Goal: Task Accomplishment & Management: Use online tool/utility

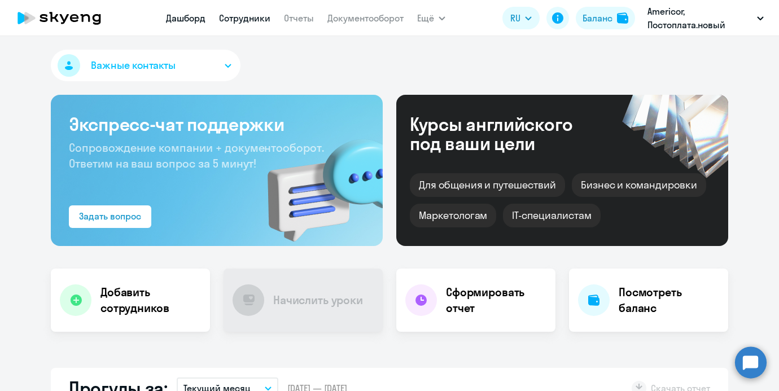
click at [265, 19] on link "Сотрудники" at bounding box center [244, 17] width 51 height 11
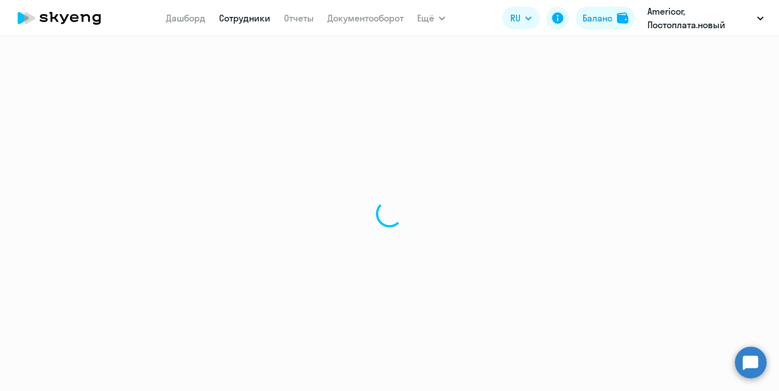
select select "30"
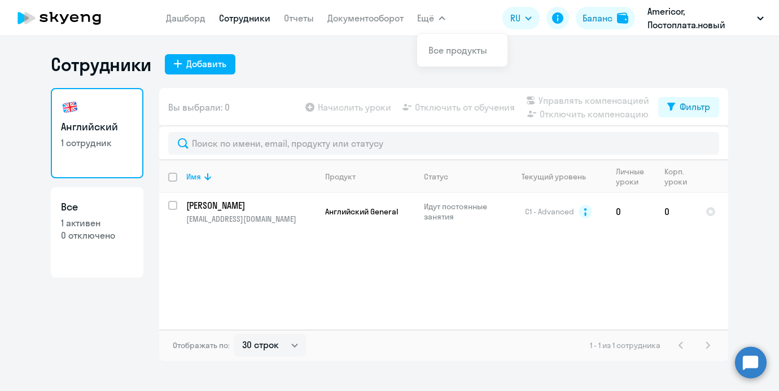
click at [530, 295] on div "Имя Продукт Статус Текущий уровень Личные уроки Корп. уроки Андрюшенков Ярослав…" at bounding box center [443, 244] width 569 height 169
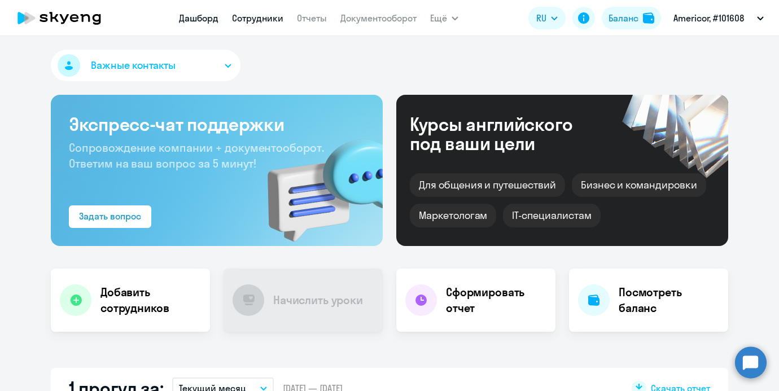
click at [261, 15] on link "Сотрудники" at bounding box center [257, 17] width 51 height 11
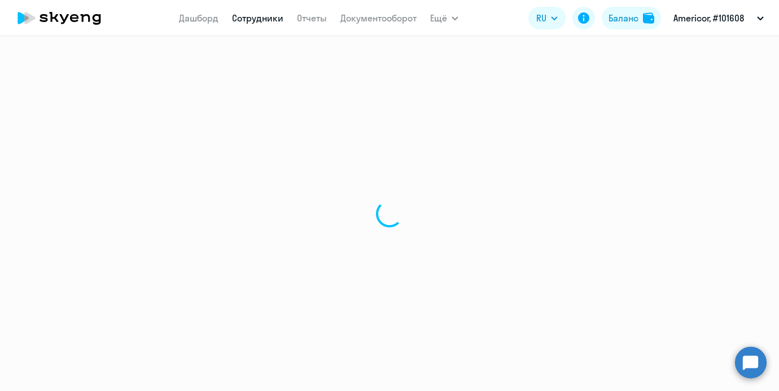
select select "30"
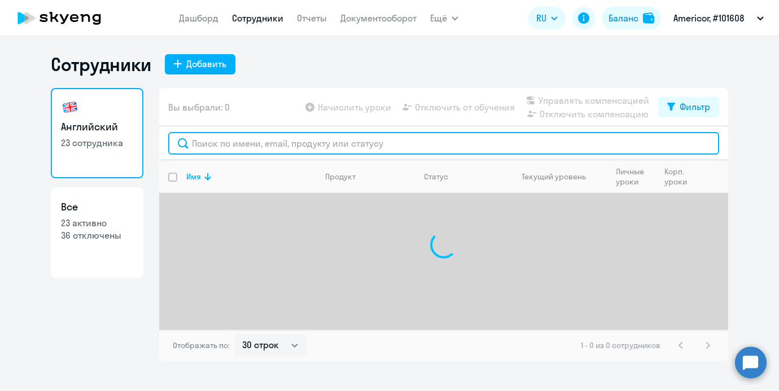
click at [240, 143] on input "text" at bounding box center [443, 143] width 551 height 23
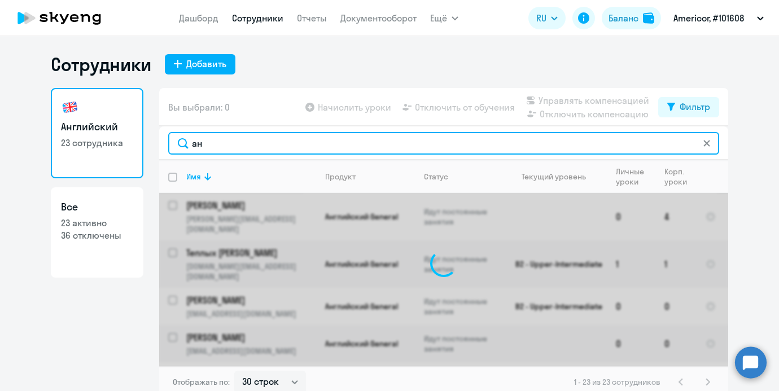
type input "анд"
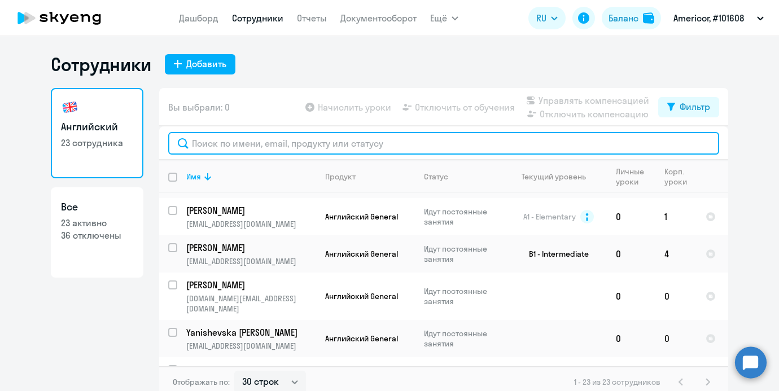
scroll to position [677, 0]
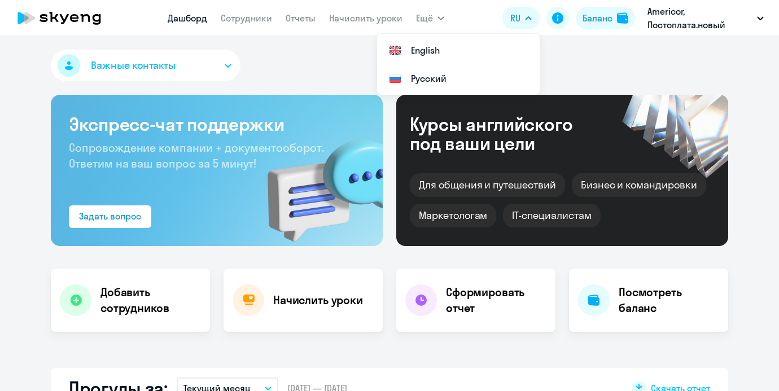
select select "30"
click at [343, 17] on link "Начислить уроки" at bounding box center [365, 17] width 73 height 11
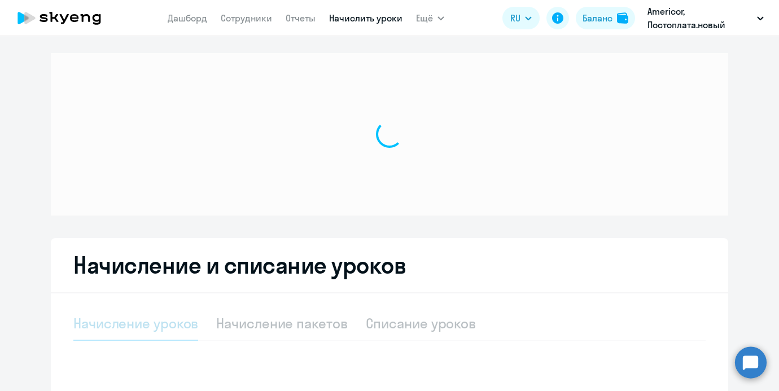
select select "10"
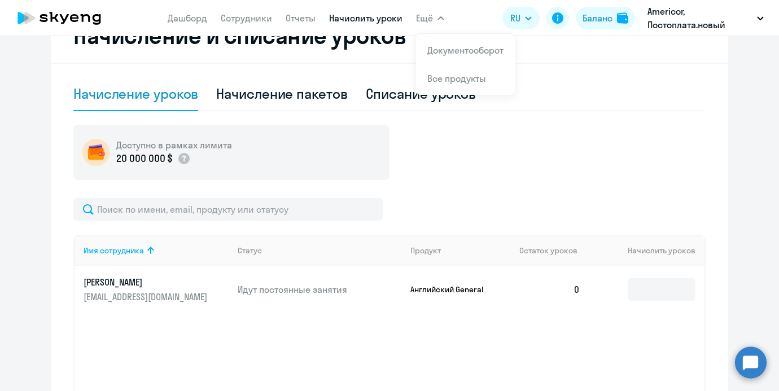
scroll to position [334, 0]
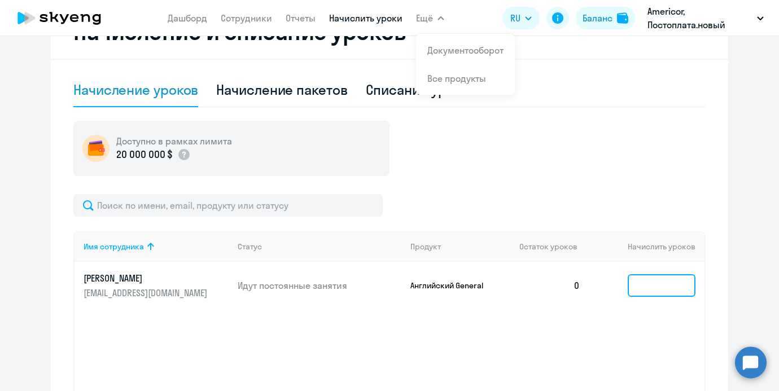
click at [652, 275] on input at bounding box center [662, 285] width 68 height 23
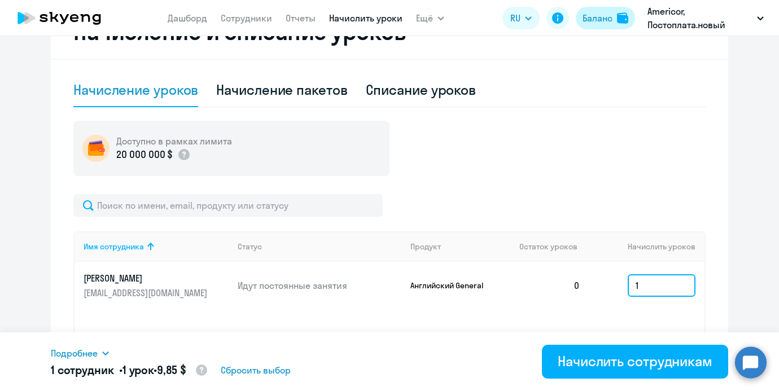
type input "1"
click at [591, 25] on button "Баланс" at bounding box center [605, 18] width 59 height 23
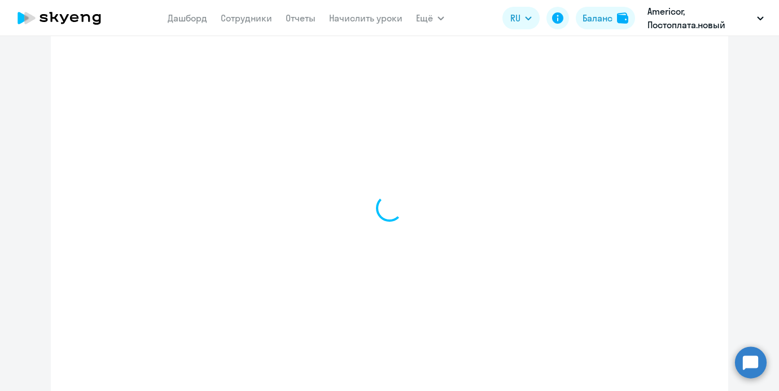
select select "english_adult_not_native_speaker"
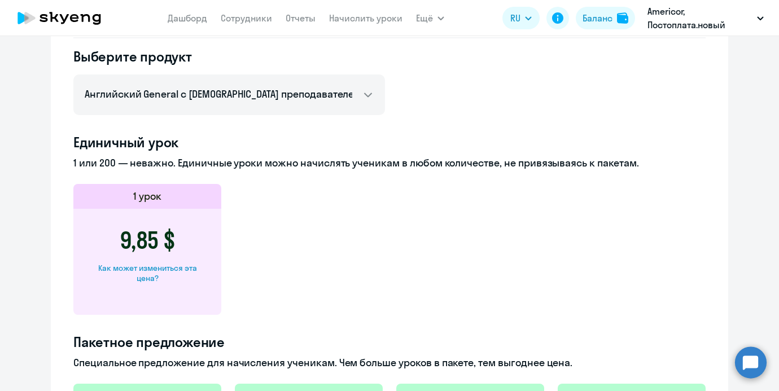
scroll to position [242, 0]
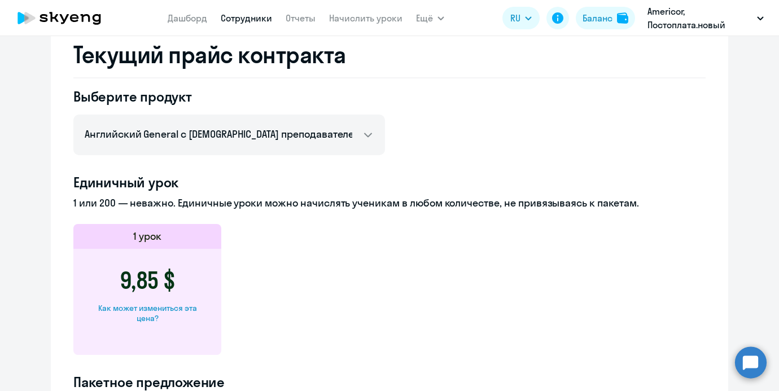
click at [248, 20] on link "Сотрудники" at bounding box center [246, 17] width 51 height 11
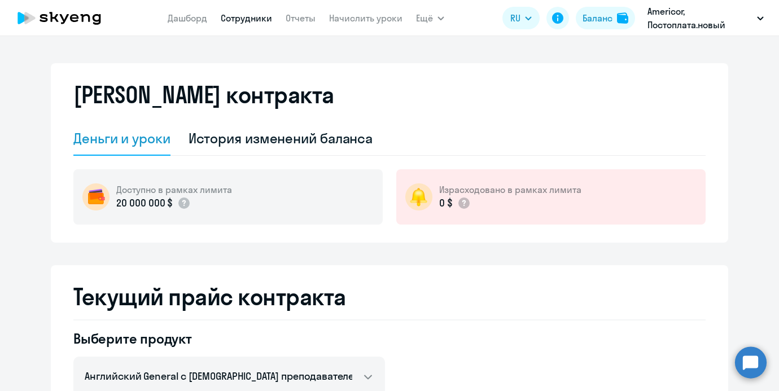
select select "30"
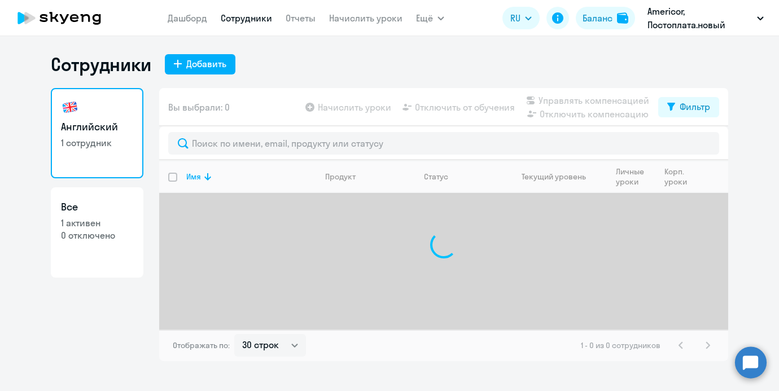
click at [376, 8] on nav "Дашборд Сотрудники Отчеты Начислить уроки" at bounding box center [285, 18] width 235 height 23
click at [373, 19] on link "Начислить уроки" at bounding box center [365, 17] width 73 height 11
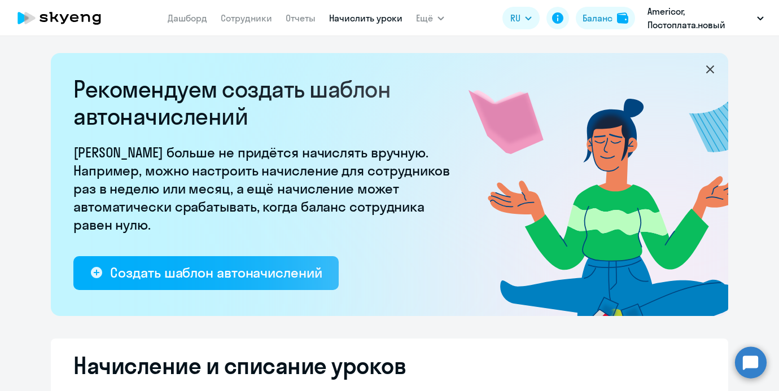
select select "10"
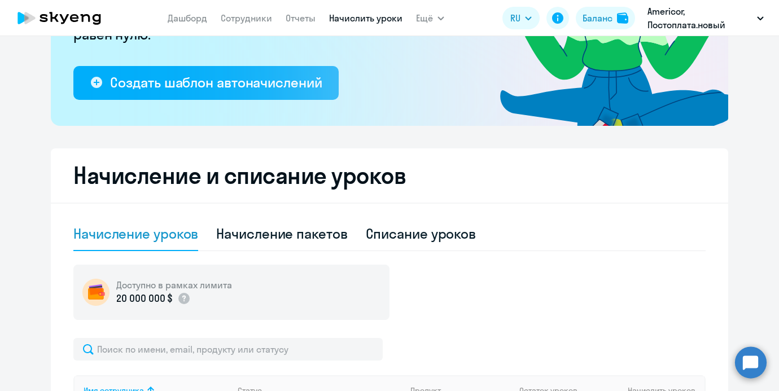
scroll to position [309, 0]
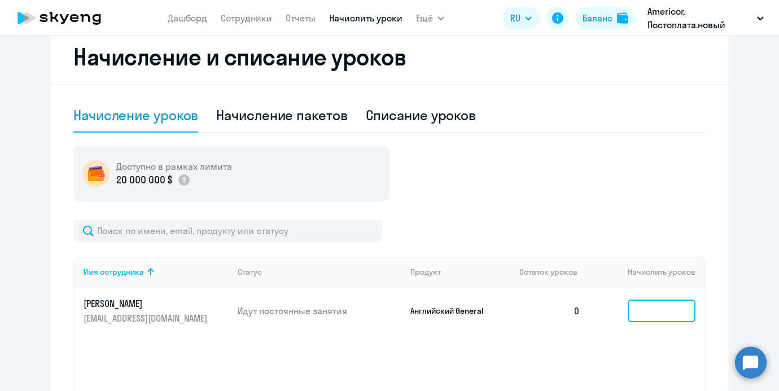
click at [652, 302] on input at bounding box center [662, 311] width 68 height 23
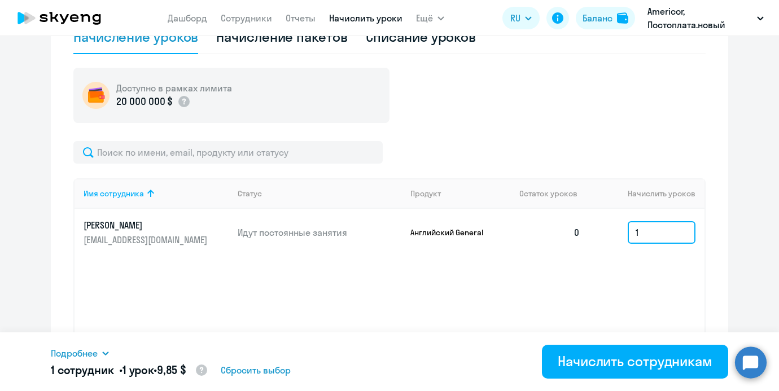
scroll to position [405, 0]
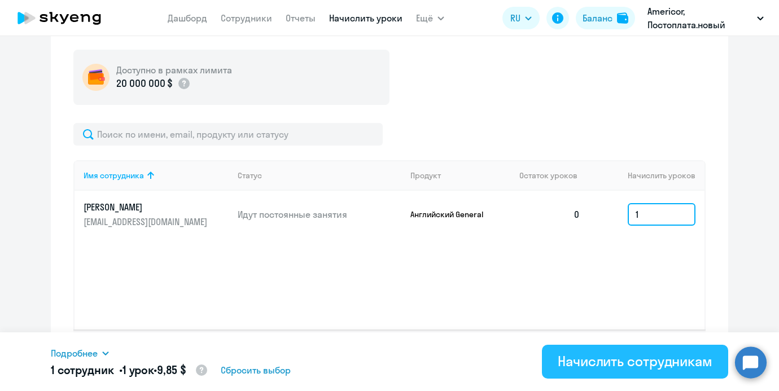
type input "1"
click at [620, 355] on div "Начислить сотрудникам" at bounding box center [635, 361] width 155 height 18
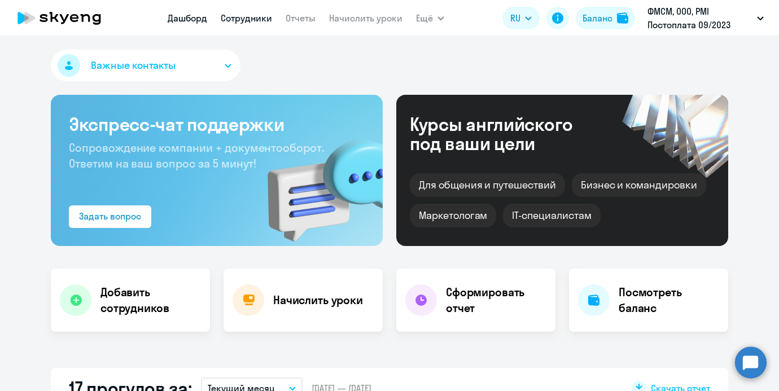
click at [259, 19] on link "Сотрудники" at bounding box center [246, 17] width 51 height 11
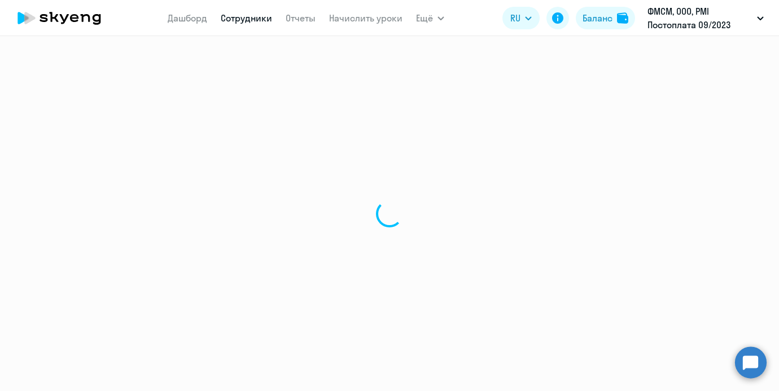
select select "30"
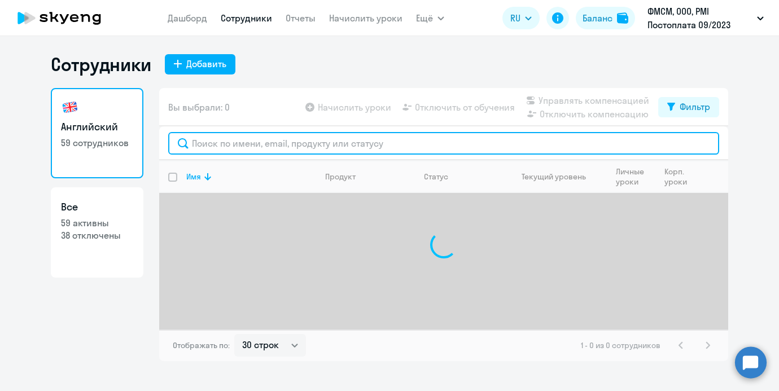
click at [262, 151] on input "text" at bounding box center [443, 143] width 551 height 23
type input "сели"
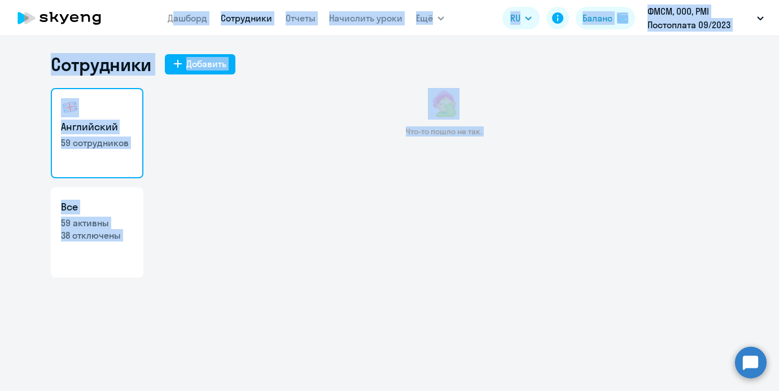
click at [322, 179] on div "Что-то пошло не так." at bounding box center [443, 206] width 569 height 237
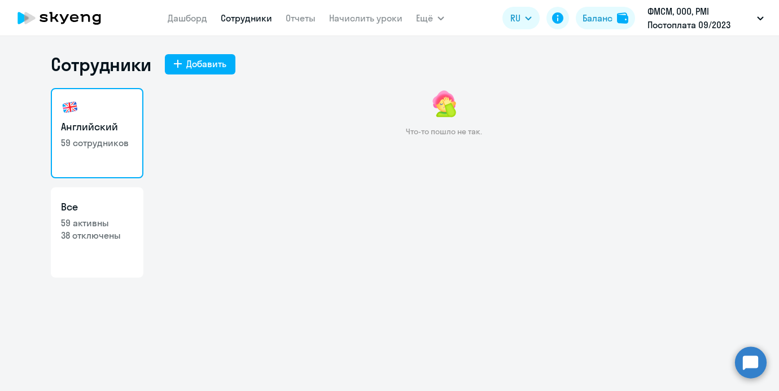
click at [183, 142] on div "Что-то пошло не так." at bounding box center [443, 119] width 569 height 62
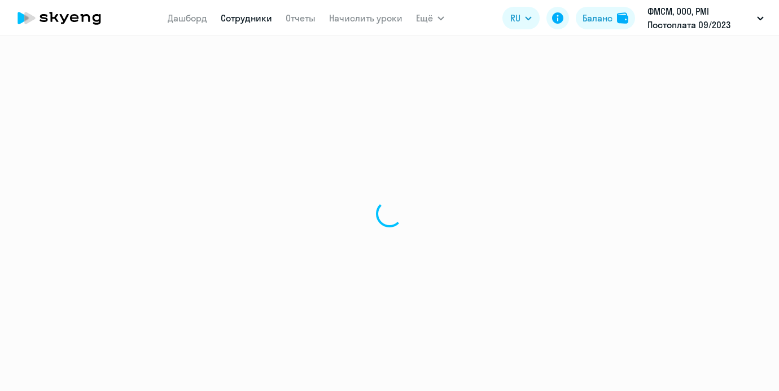
select select "30"
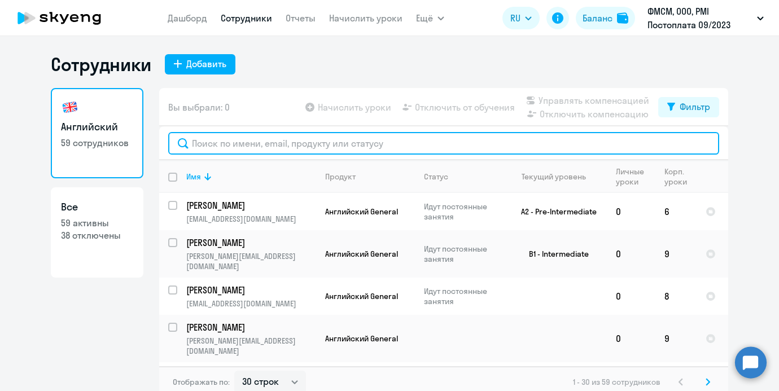
click at [313, 141] on input "text" at bounding box center [443, 143] width 551 height 23
type input "с"
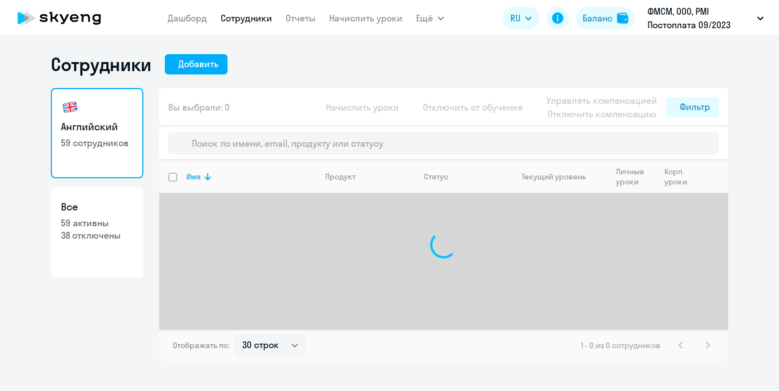
select select "30"
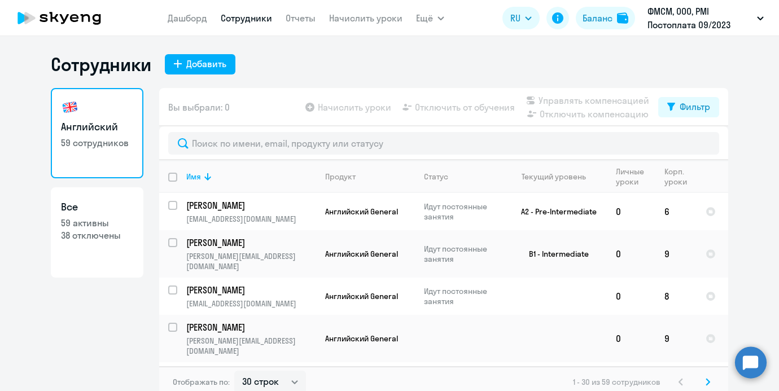
click at [34, 83] on ng-component "Сотрудники Добавить Английский 59 сотрудников Все 59 активны 38 отключены Вы вы…" at bounding box center [389, 225] width 779 height 345
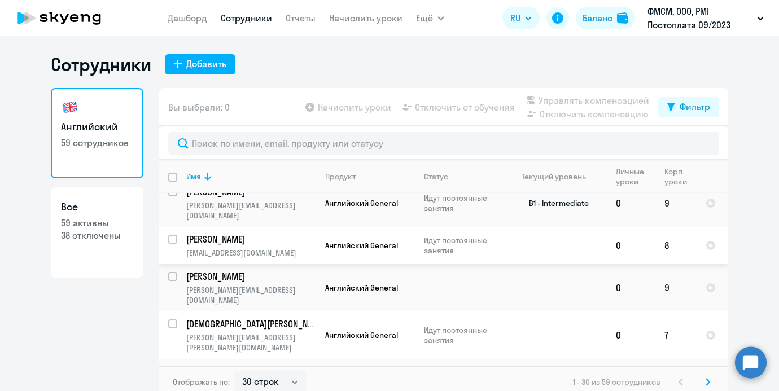
scroll to position [51, 0]
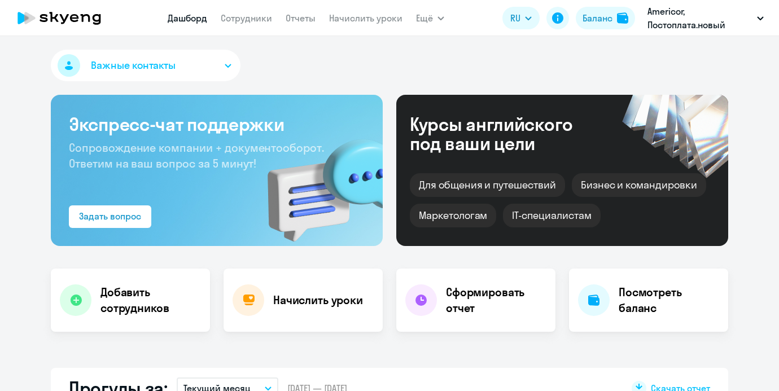
select select "30"
click at [341, 12] on link "Начислить уроки" at bounding box center [365, 17] width 73 height 11
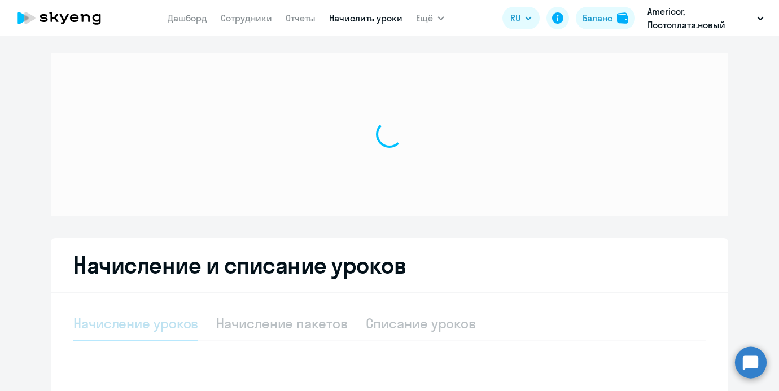
click at [341, 15] on link "Начислить уроки" at bounding box center [365, 17] width 73 height 11
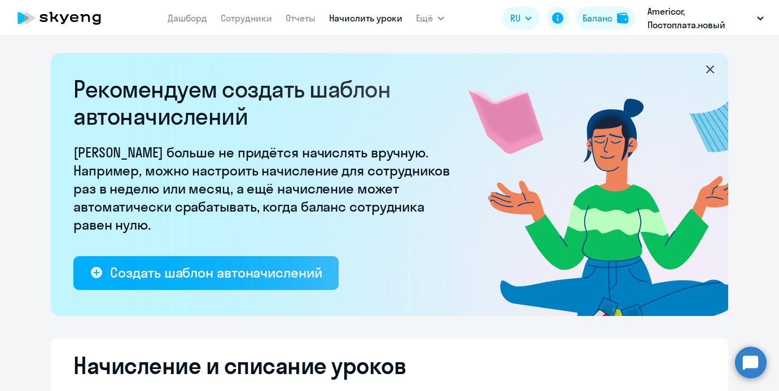
select select "10"
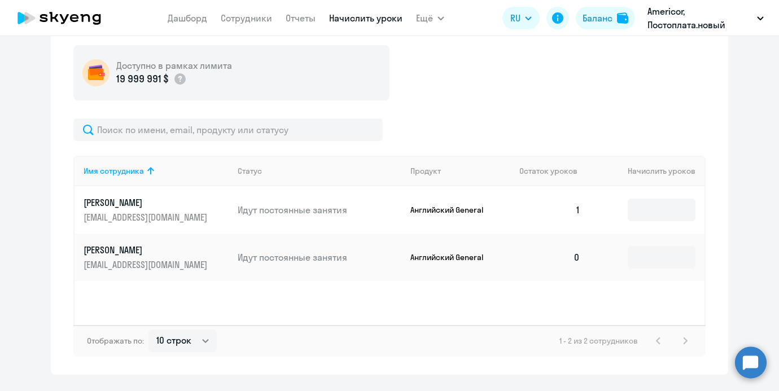
scroll to position [439, 0]
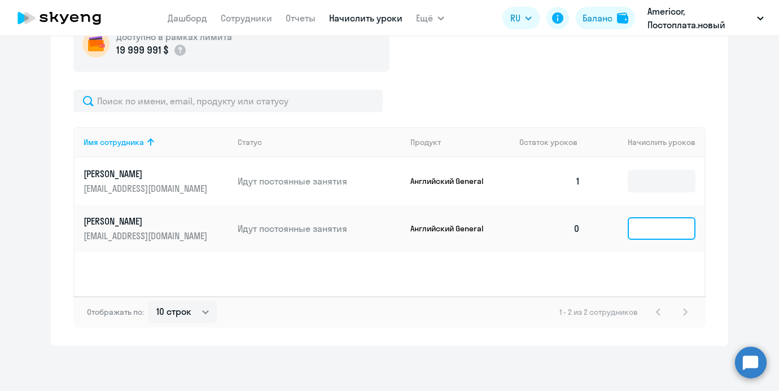
click at [663, 230] on input at bounding box center [662, 228] width 68 height 23
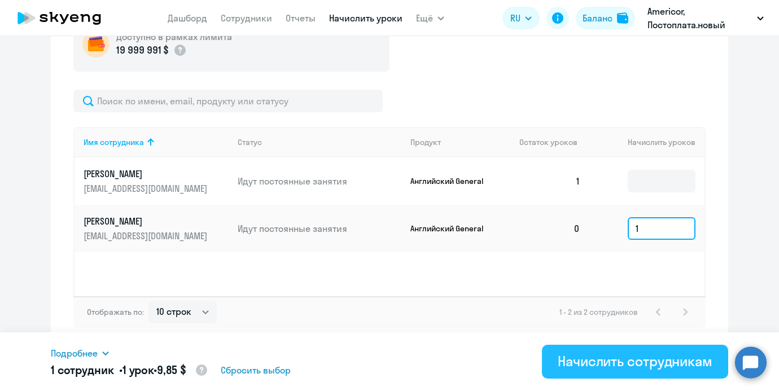
type input "1"
click at [650, 362] on div "Начислить сотрудникам" at bounding box center [635, 361] width 155 height 18
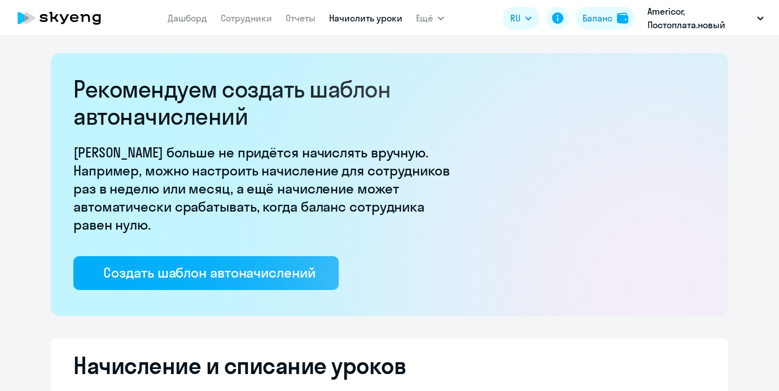
select select "10"
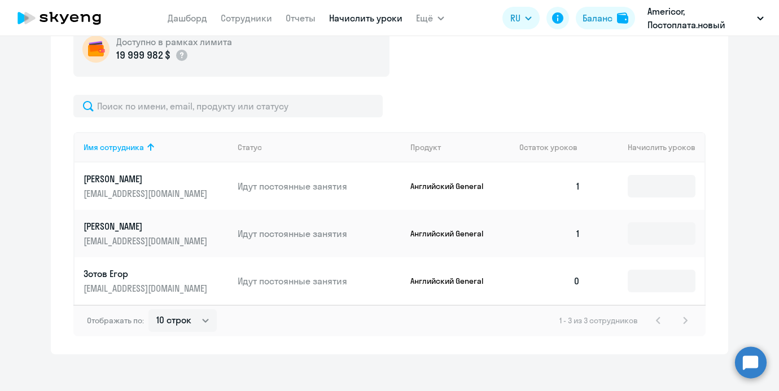
scroll to position [441, 0]
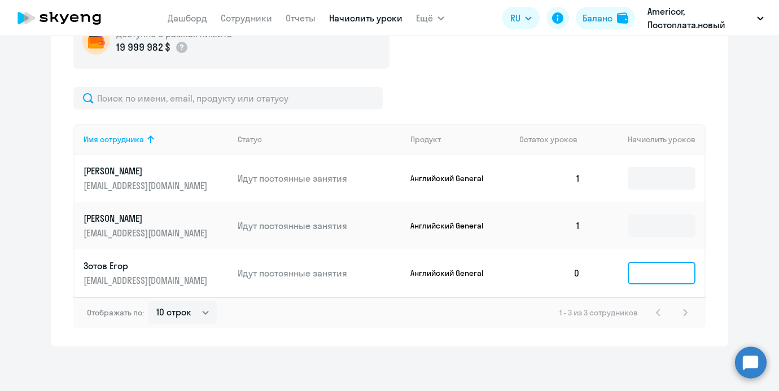
click at [640, 279] on input at bounding box center [662, 273] width 68 height 23
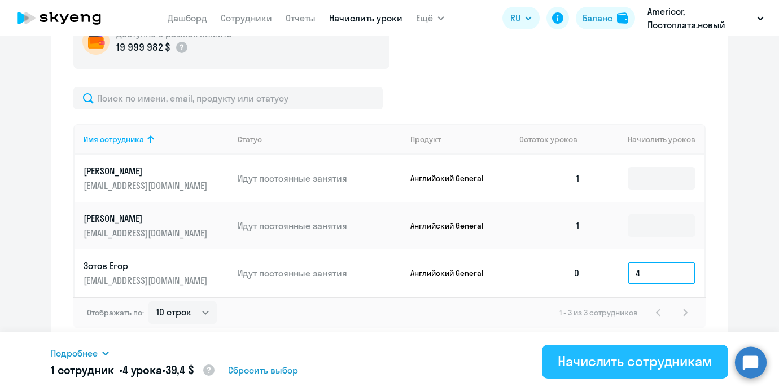
type input "4"
click at [633, 358] on div "Начислить сотрудникам" at bounding box center [635, 361] width 155 height 18
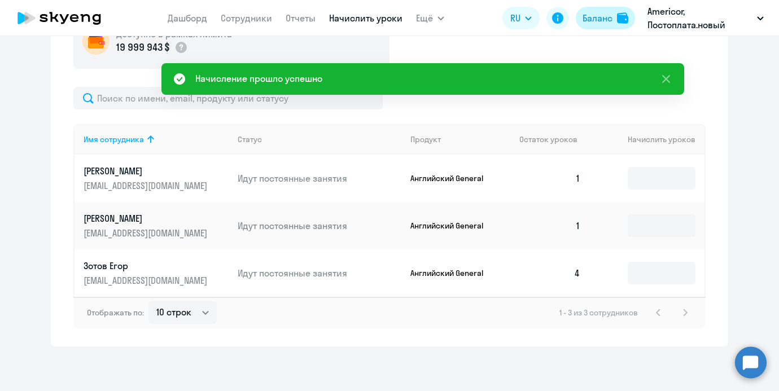
click at [588, 27] on button "Баланс" at bounding box center [605, 18] width 59 height 23
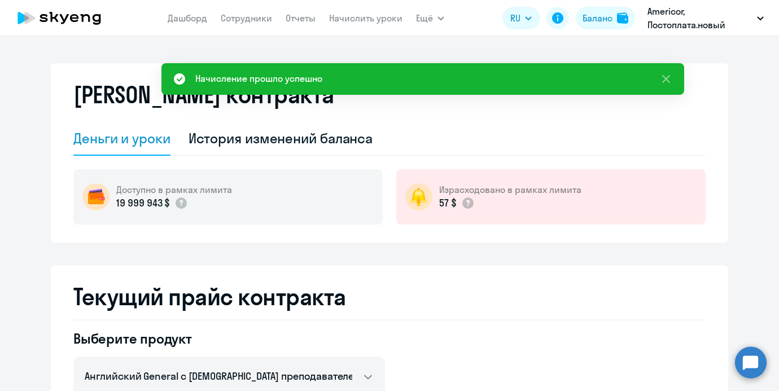
scroll to position [82, 0]
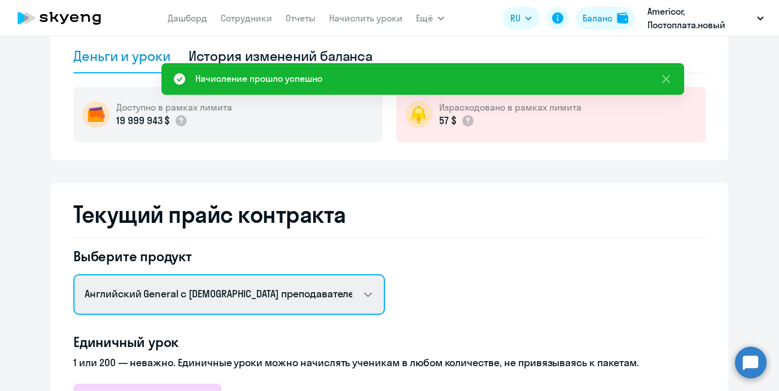
click at [247, 285] on select "Английский General с русскоговорящим преподавателем Английский General с англог…" at bounding box center [229, 294] width 312 height 41
select select "english_adult_native_speaker"
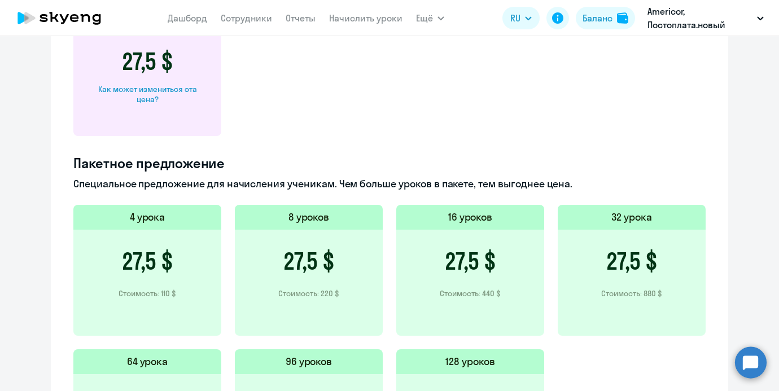
scroll to position [0, 0]
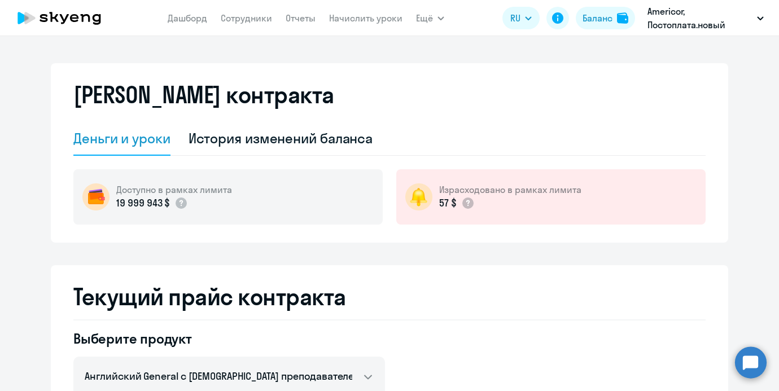
select select "english_adult_not_native_speaker"
click at [253, 16] on link "Сотрудники" at bounding box center [246, 17] width 51 height 11
select select "30"
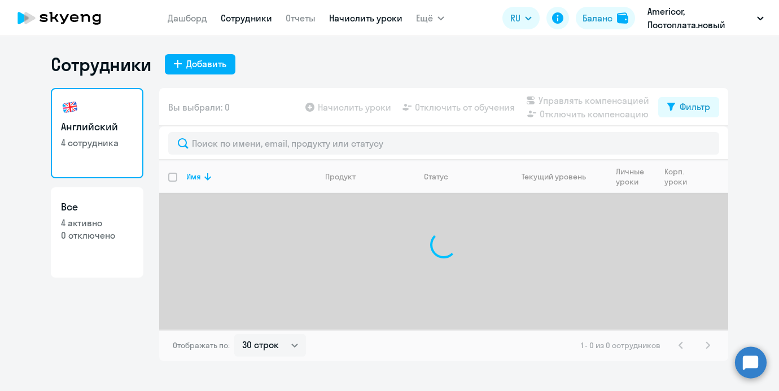
click at [366, 19] on link "Начислить уроки" at bounding box center [365, 17] width 73 height 11
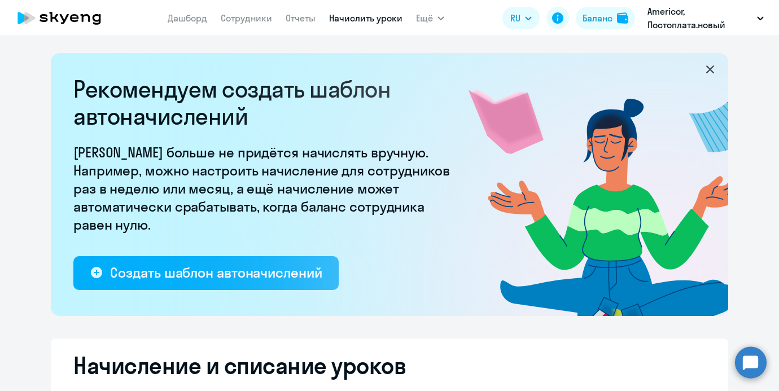
select select "10"
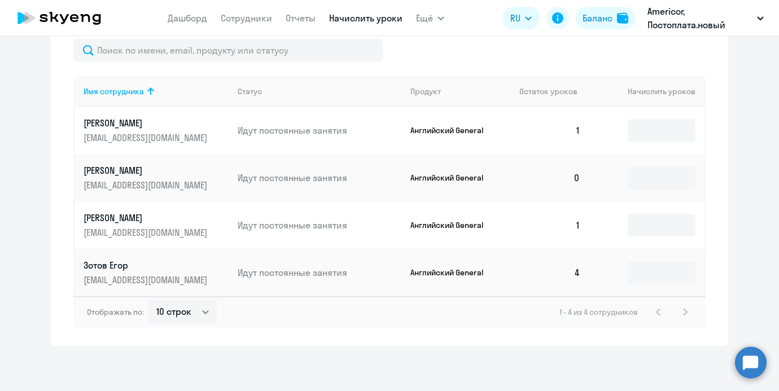
scroll to position [476, 0]
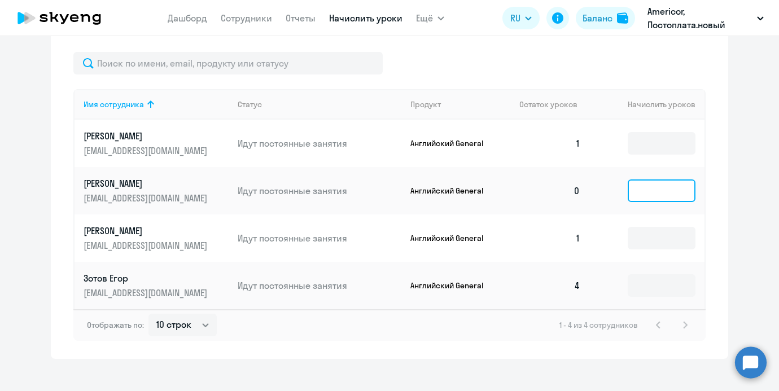
click at [638, 192] on input at bounding box center [662, 190] width 68 height 23
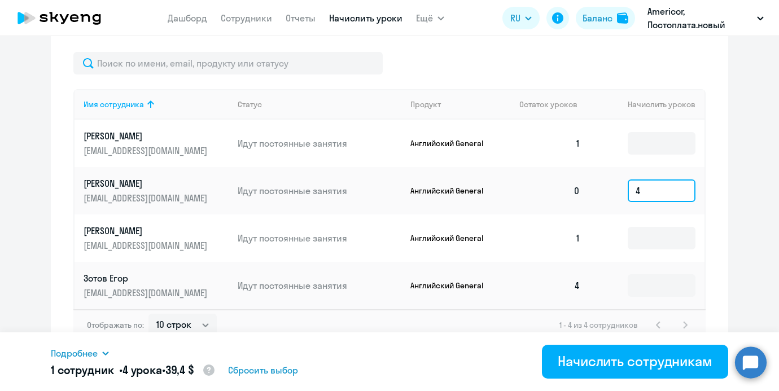
type input "4"
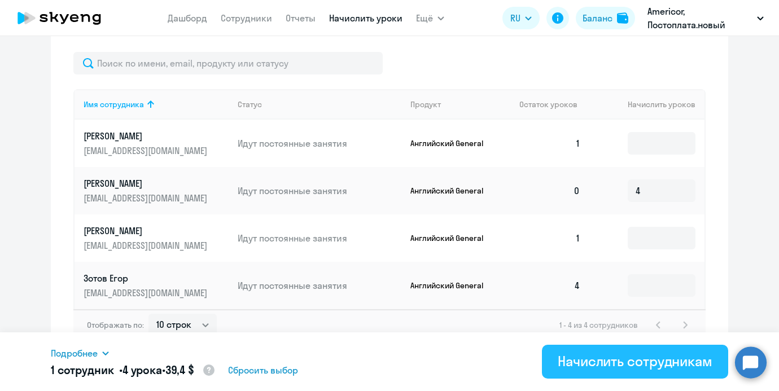
click at [617, 356] on div "Начислить сотрудникам" at bounding box center [635, 361] width 155 height 18
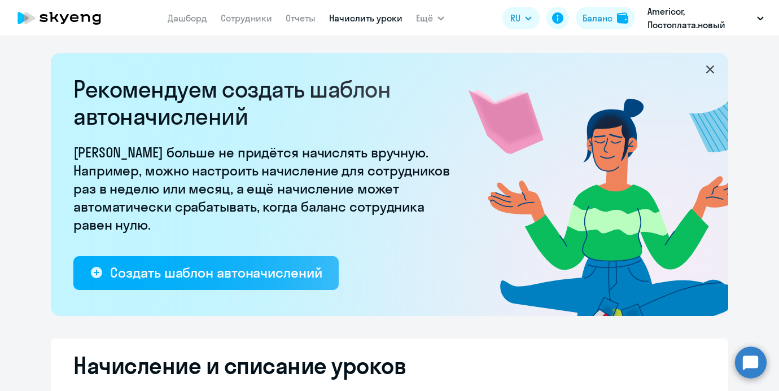
select select "10"
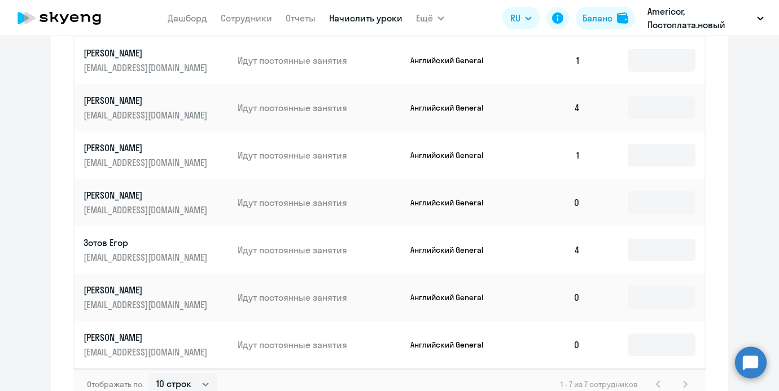
scroll to position [544, 0]
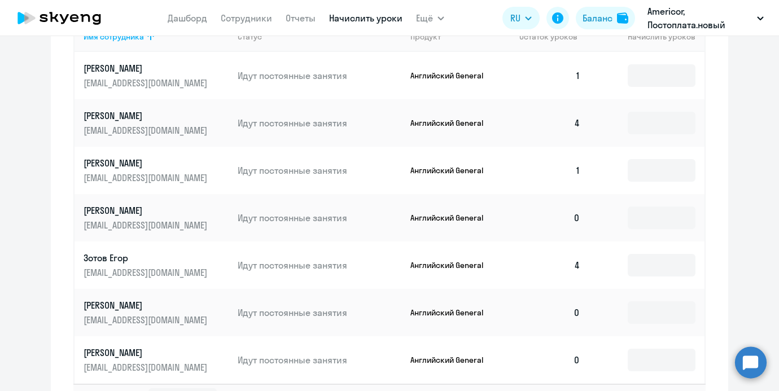
click at [668, 231] on td at bounding box center [646, 217] width 115 height 47
click at [668, 226] on input at bounding box center [662, 218] width 68 height 23
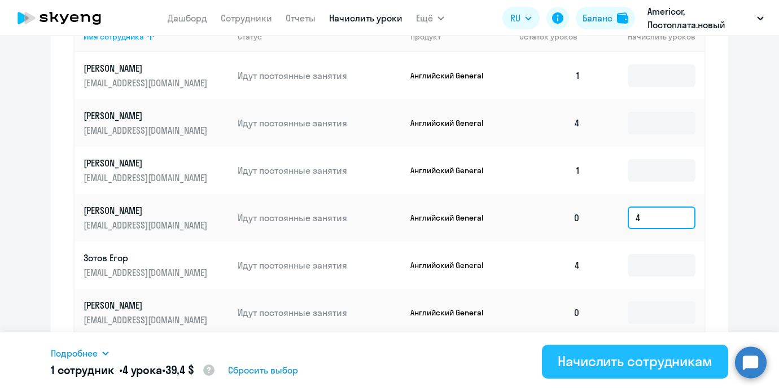
type input "4"
click at [610, 349] on button "Начислить сотрудникам" at bounding box center [635, 362] width 186 height 34
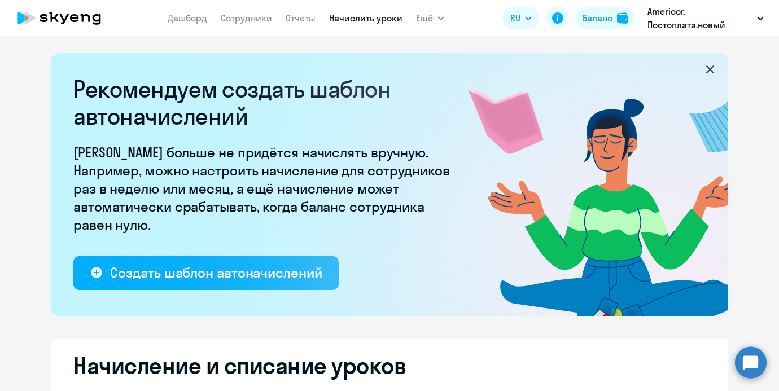
select select "10"
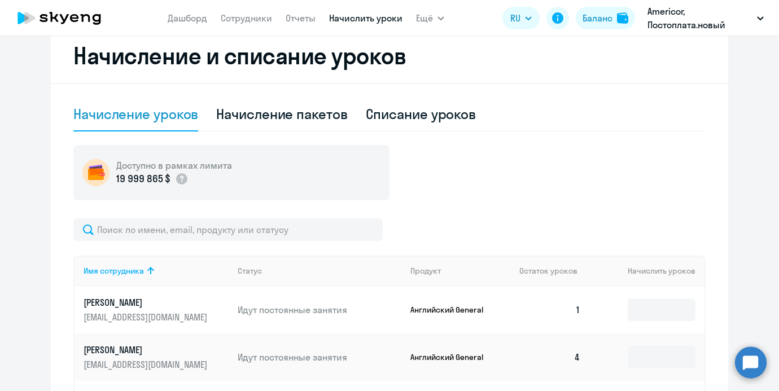
scroll to position [310, 0]
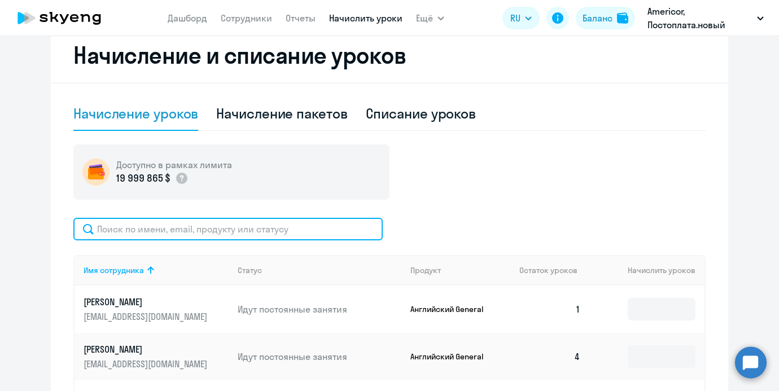
click at [291, 225] on input "text" at bounding box center [227, 229] width 309 height 23
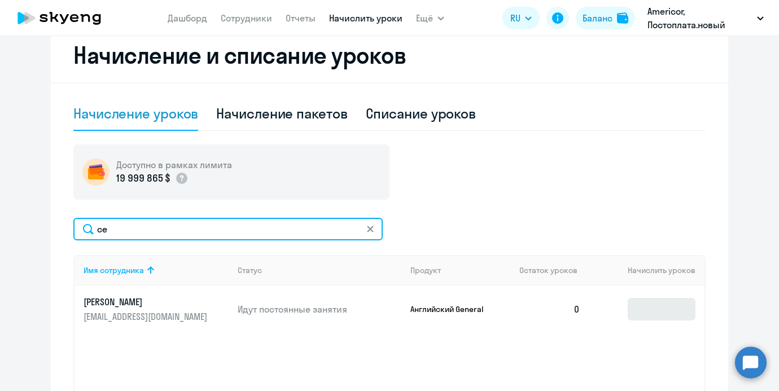
type input "се"
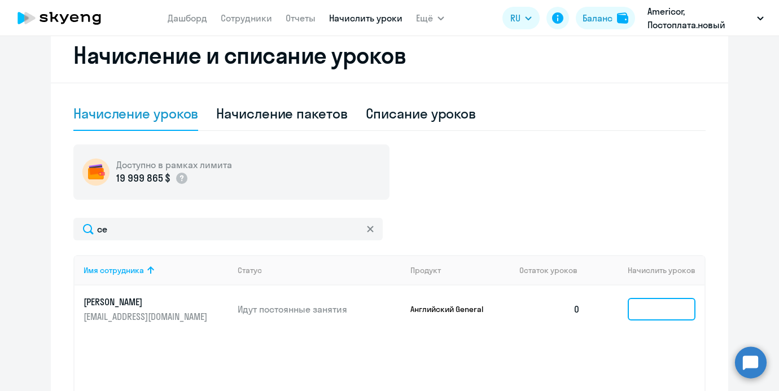
click at [667, 300] on input at bounding box center [662, 309] width 68 height 23
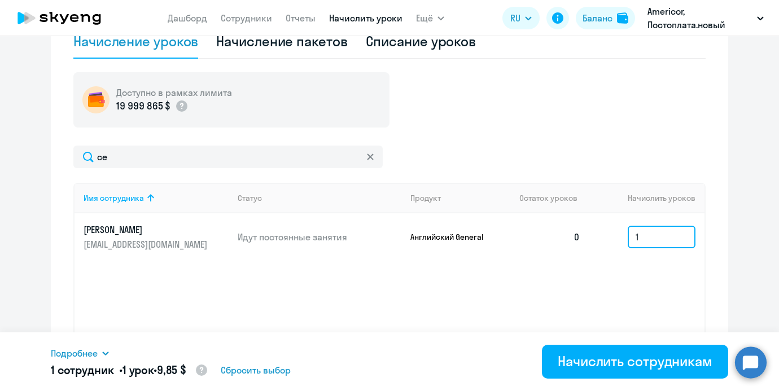
scroll to position [439, 0]
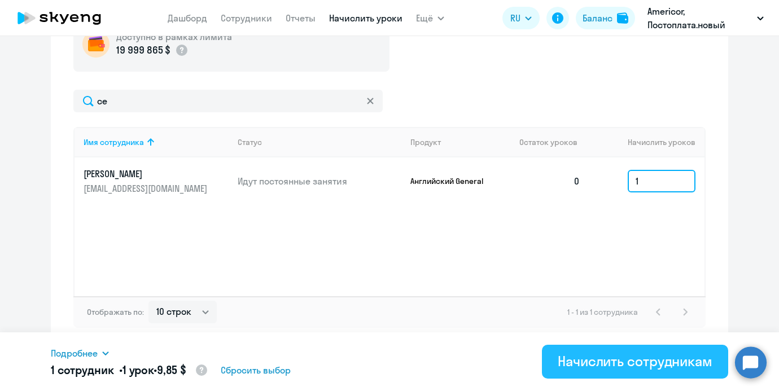
type input "1"
click at [624, 374] on button "Начислить сотрудникам" at bounding box center [635, 362] width 186 height 34
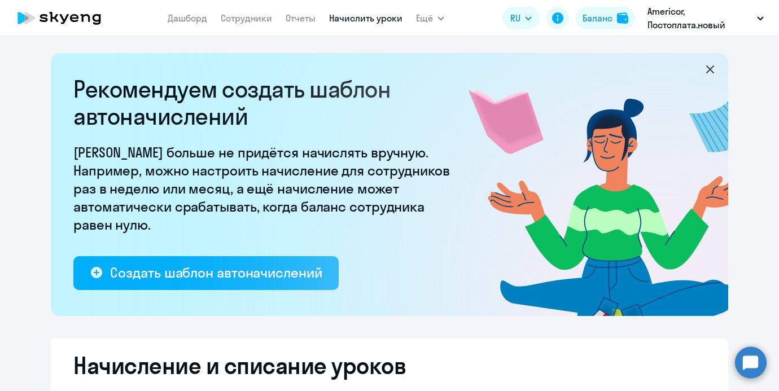
select select "10"
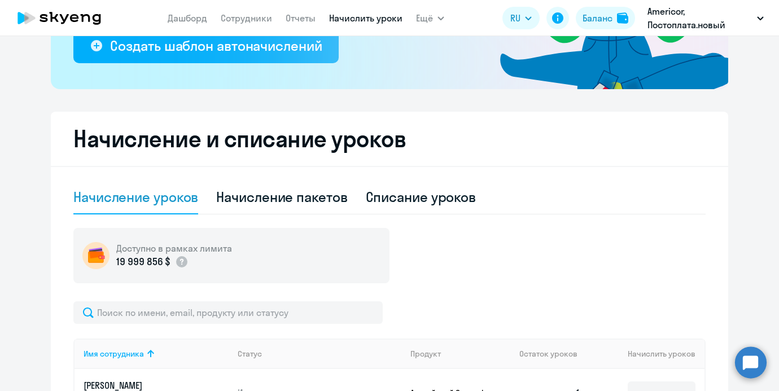
scroll to position [294, 0]
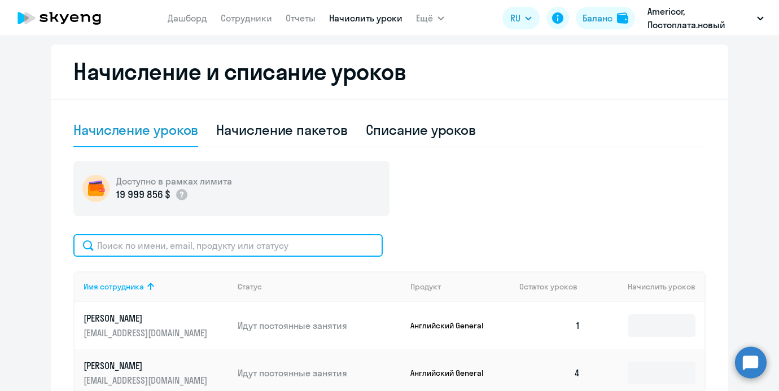
click at [240, 240] on input "text" at bounding box center [227, 245] width 309 height 23
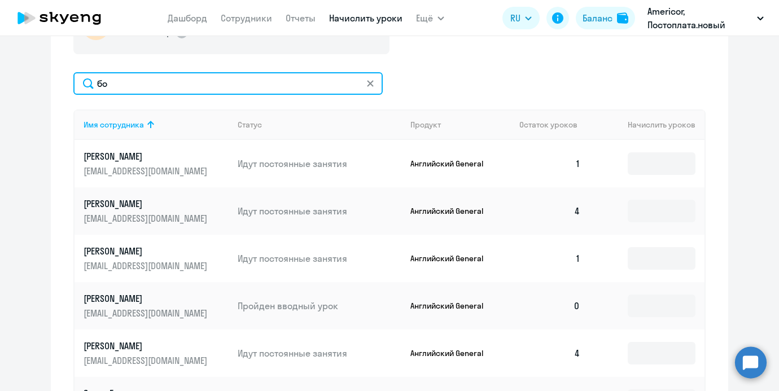
scroll to position [439, 0]
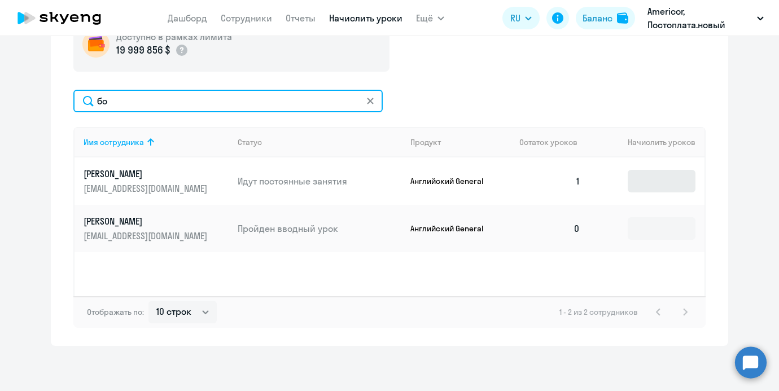
type input "бо"
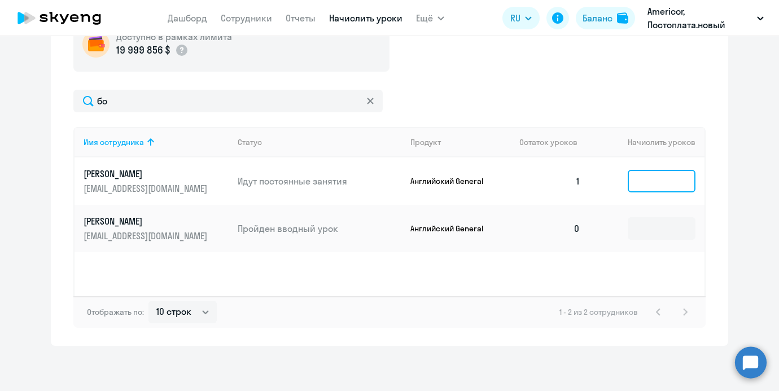
click at [643, 182] on input at bounding box center [662, 181] width 68 height 23
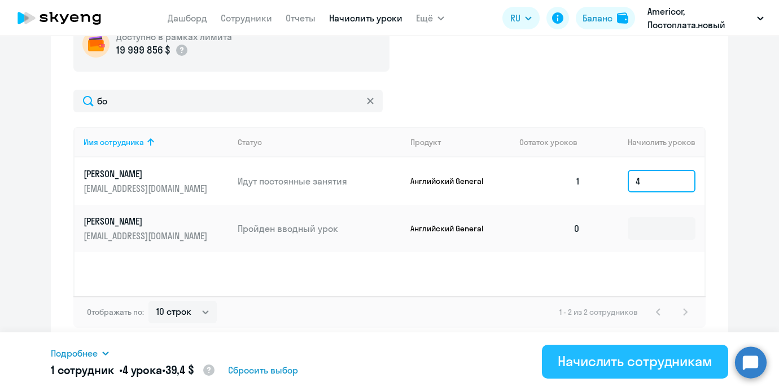
type input "4"
click at [589, 352] on div "Начислить сотрудникам" at bounding box center [635, 361] width 155 height 18
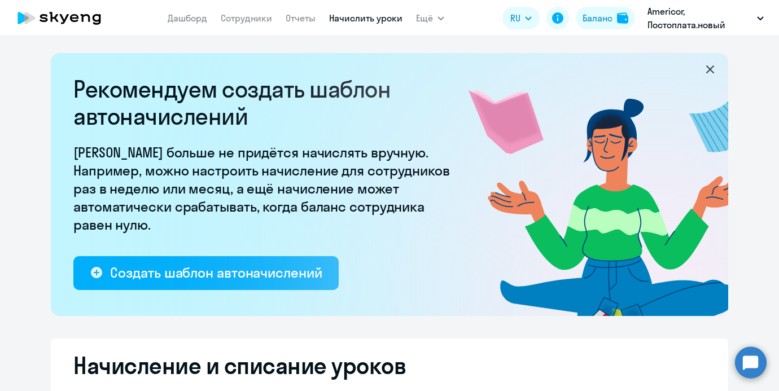
select select "10"
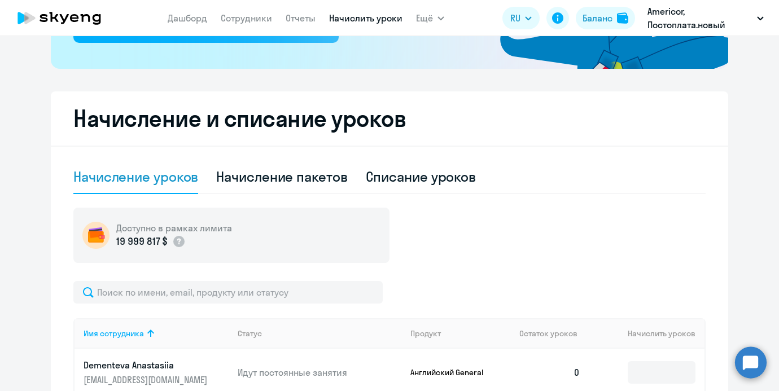
scroll to position [249, 0]
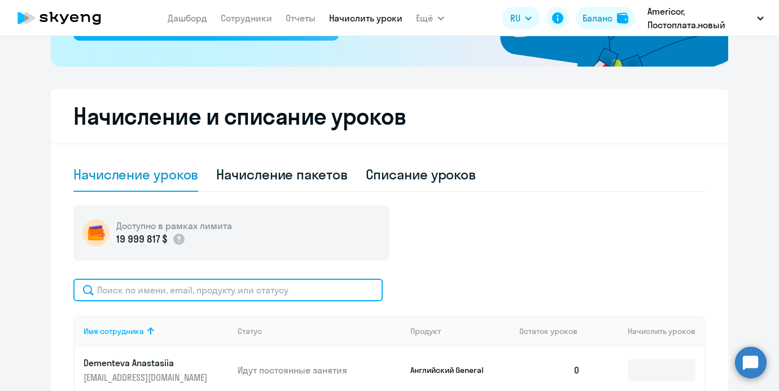
click at [199, 286] on input "text" at bounding box center [227, 290] width 309 height 23
type input "в"
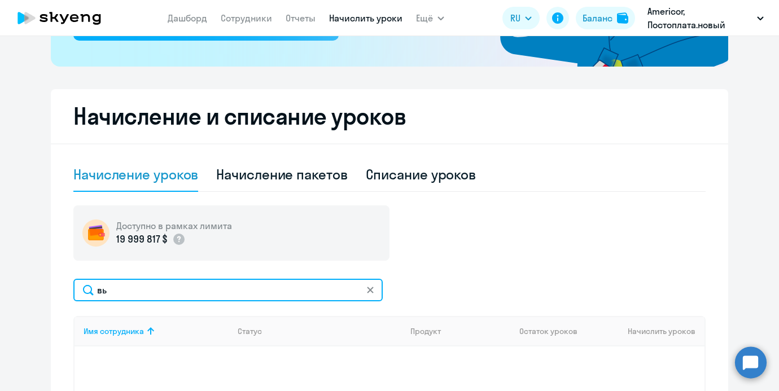
type input "в"
click at [251, 301] on input "dm" at bounding box center [227, 290] width 309 height 23
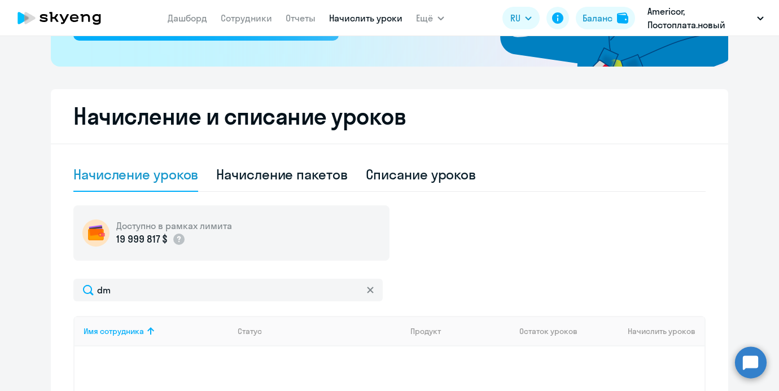
click at [242, 303] on div "dm Имя сотрудника Статус Продукт Остаток уроков Начислить уроков Отображать по:…" at bounding box center [389, 398] width 632 height 238
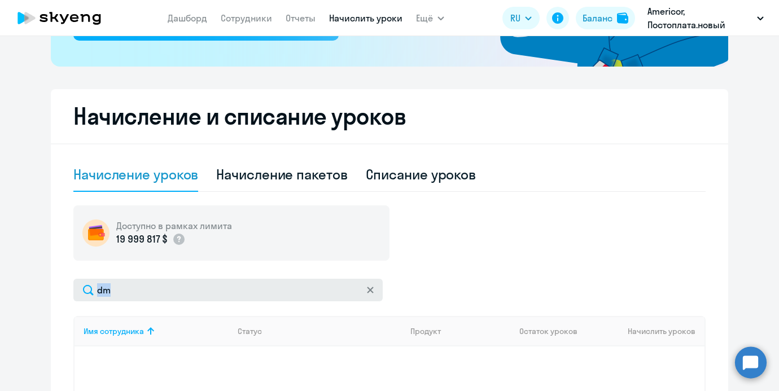
click at [242, 300] on div "dm Имя сотрудника Статус Продукт Остаток уроков Начислить уроков Отображать по:…" at bounding box center [389, 398] width 632 height 238
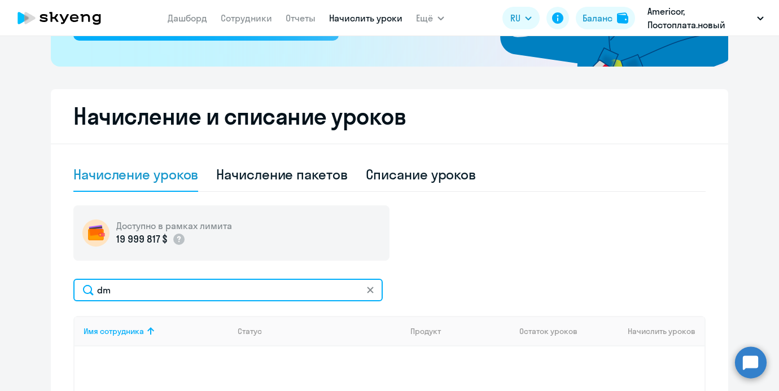
click at [242, 299] on input "dm" at bounding box center [227, 290] width 309 height 23
type input "d"
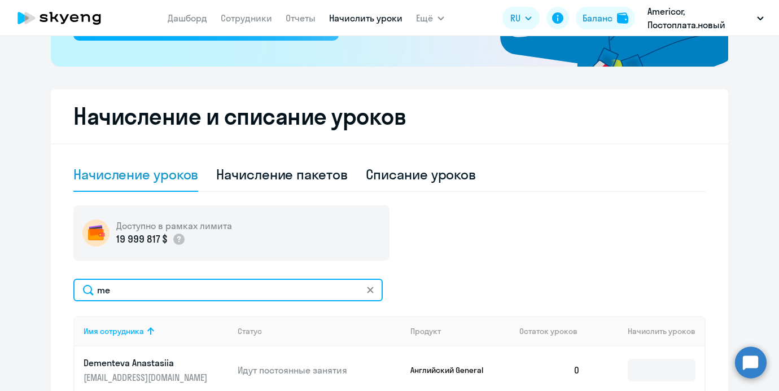
type input "m"
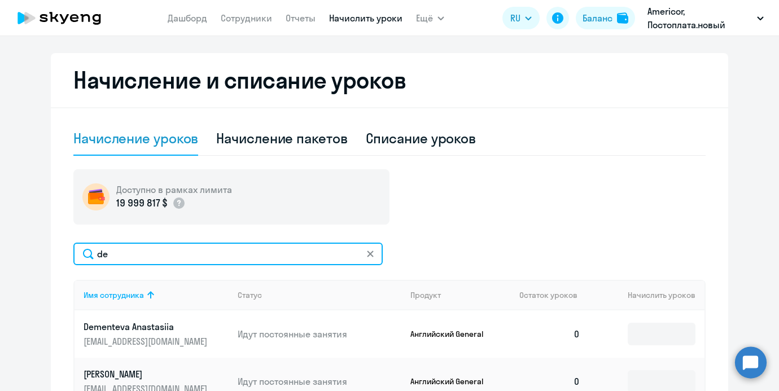
scroll to position [322, 0]
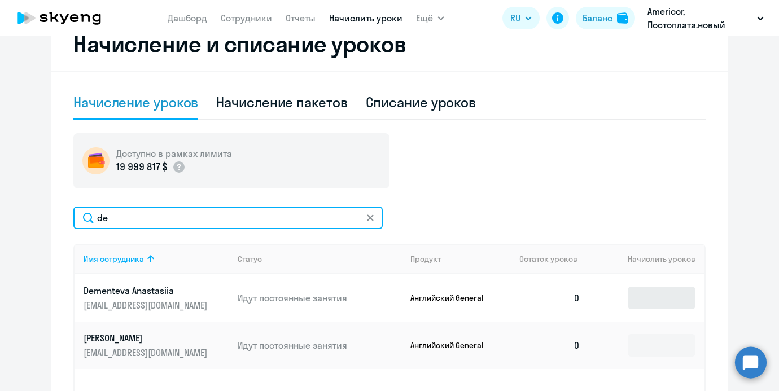
type input "de"
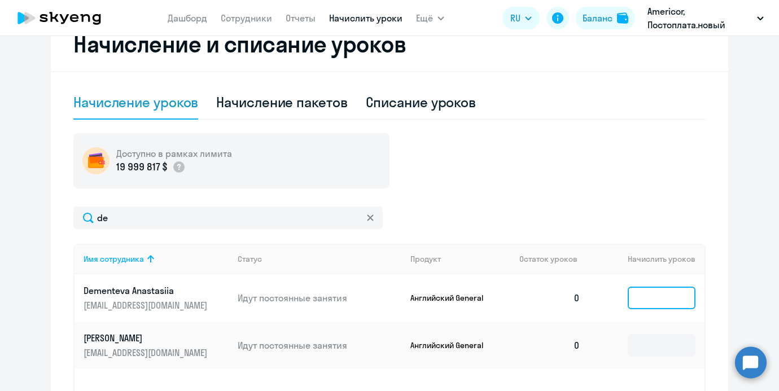
click at [642, 300] on input at bounding box center [662, 298] width 68 height 23
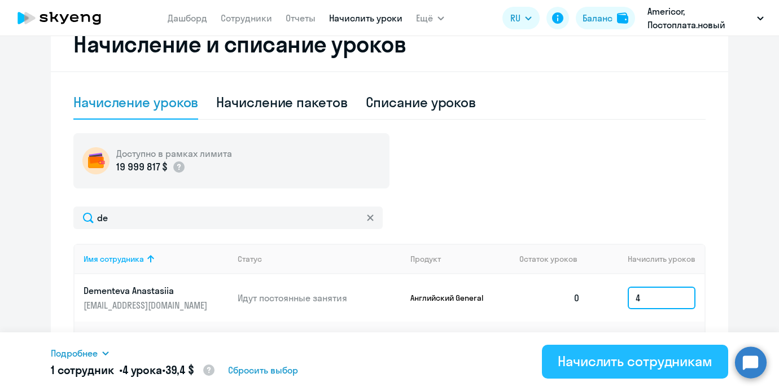
type input "4"
click at [638, 360] on div "Начислить сотрудникам" at bounding box center [635, 361] width 155 height 18
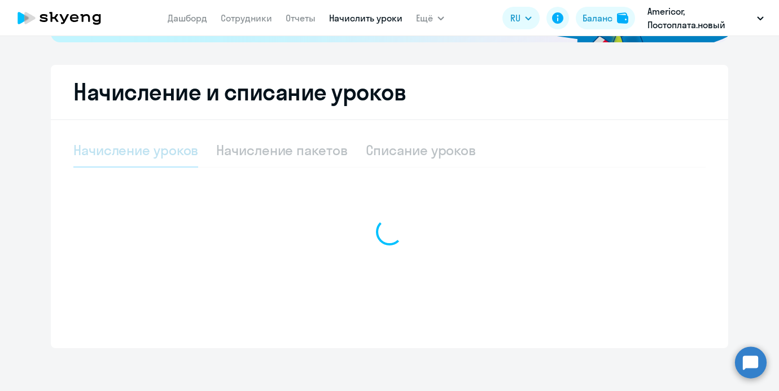
select select "10"
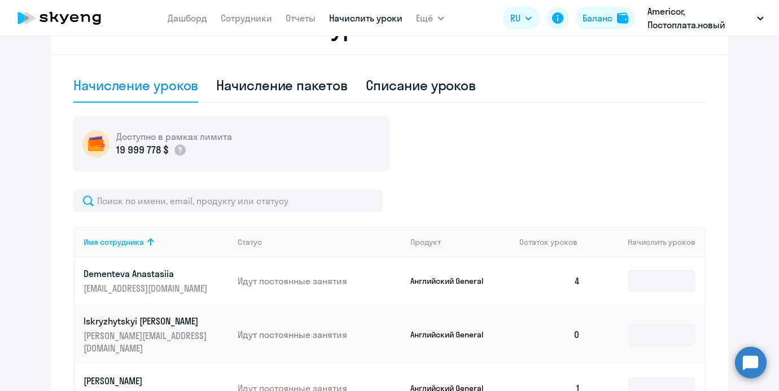
scroll to position [405, 0]
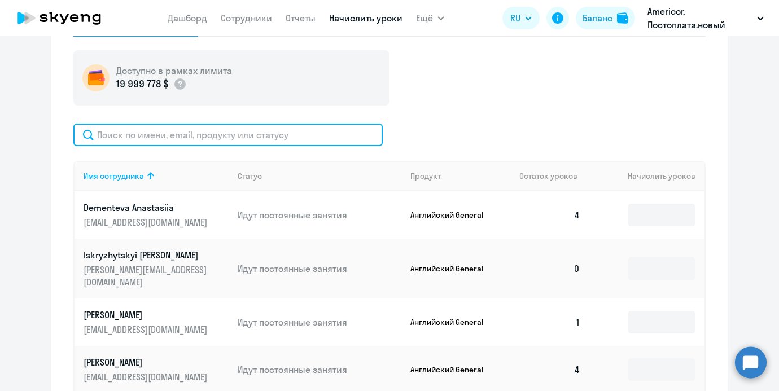
click at [182, 137] on input "text" at bounding box center [227, 135] width 309 height 23
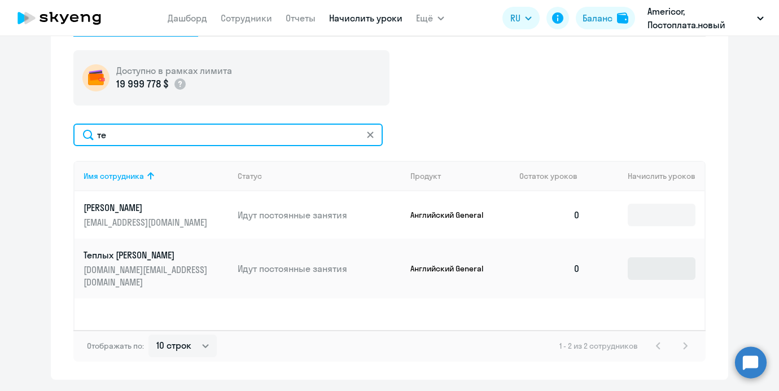
type input "те"
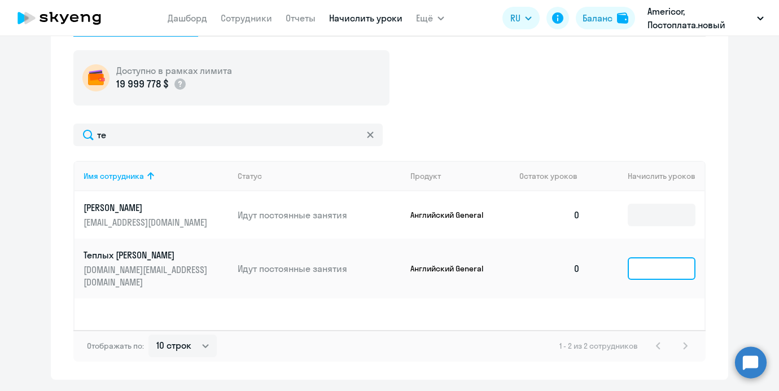
click at [651, 257] on input at bounding box center [662, 268] width 68 height 23
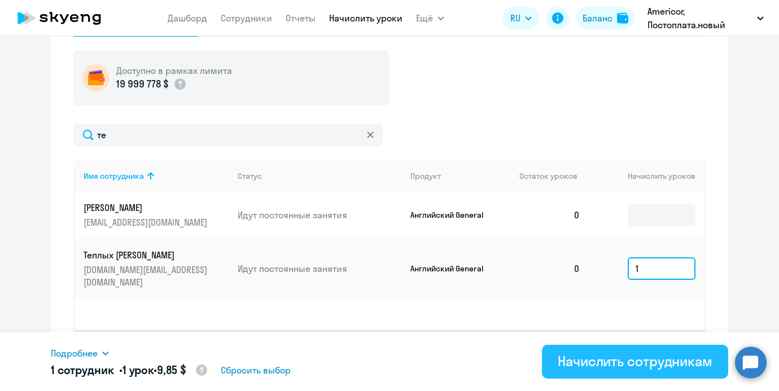
type input "1"
click at [617, 349] on button "Начислить сотрудникам" at bounding box center [635, 362] width 186 height 34
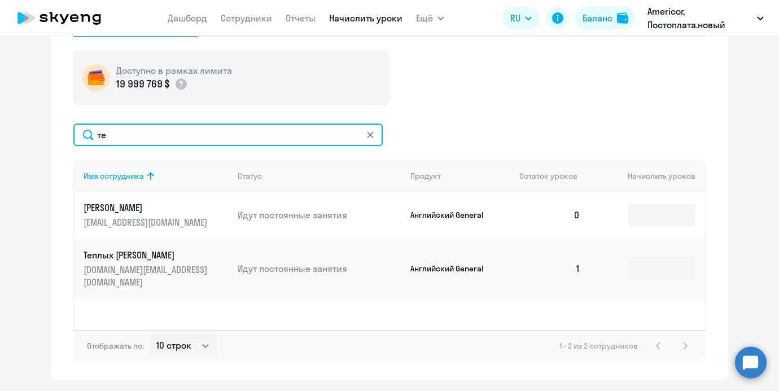
click at [234, 137] on input "те" at bounding box center [227, 135] width 309 height 23
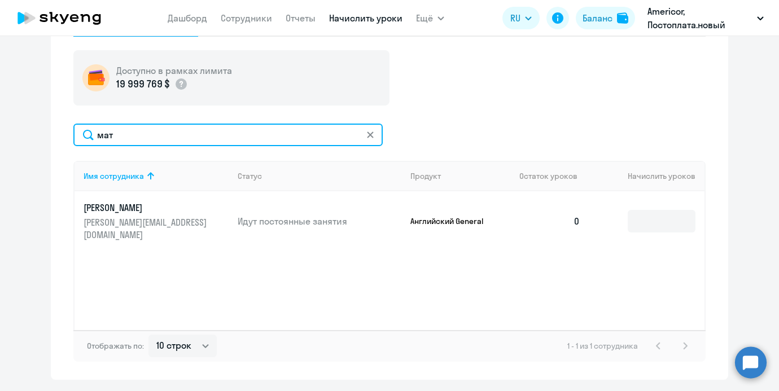
type input "мат"
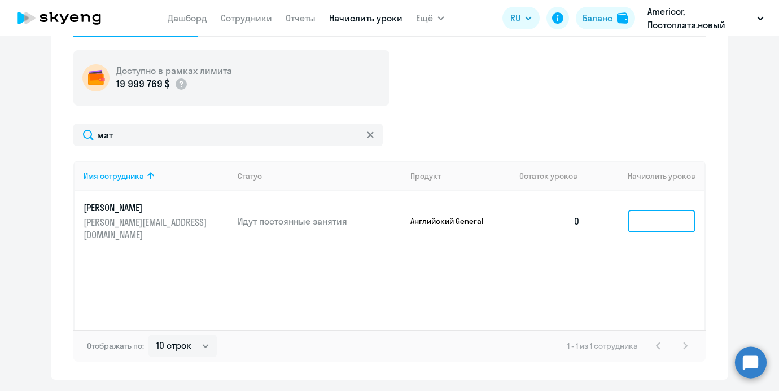
click at [647, 219] on input at bounding box center [662, 221] width 68 height 23
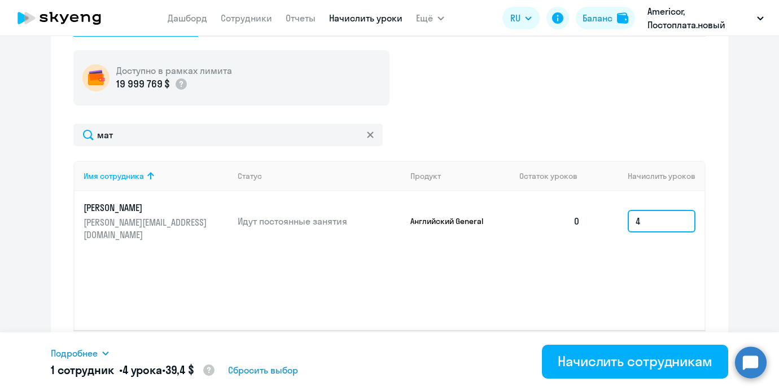
type input "4"
click at [593, 263] on div "Имя сотрудника Статус Продукт Остаток уроков Начислить уроков Матвеев Андрей an…" at bounding box center [389, 245] width 632 height 169
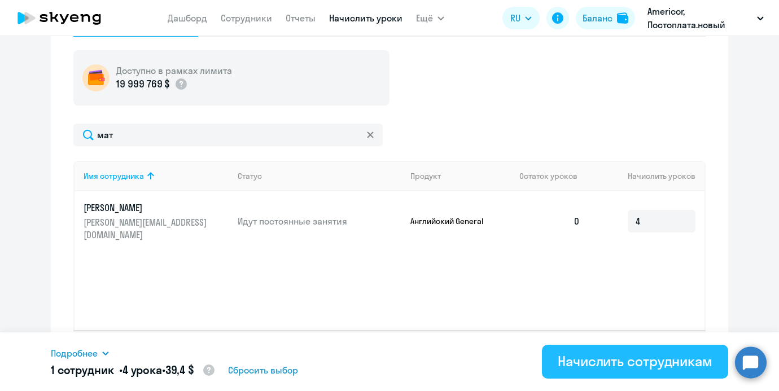
click at [580, 354] on div "Начислить сотрудникам" at bounding box center [635, 361] width 155 height 18
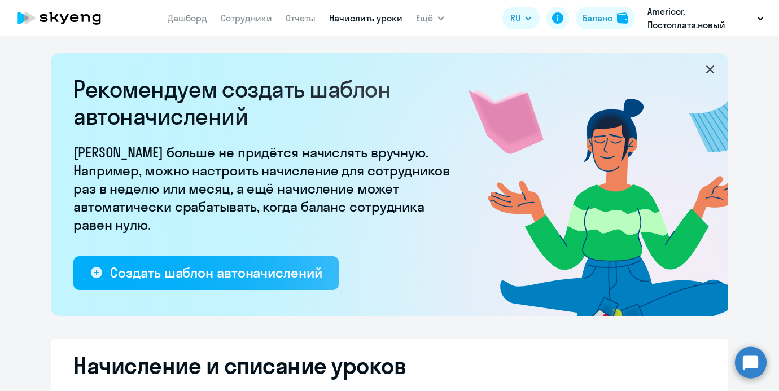
select select "10"
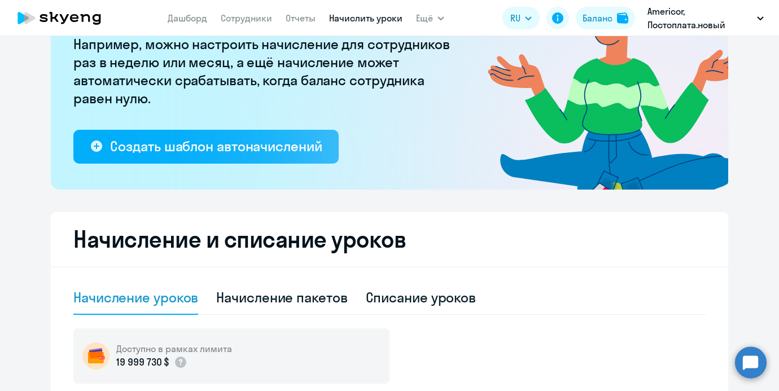
scroll to position [208, 0]
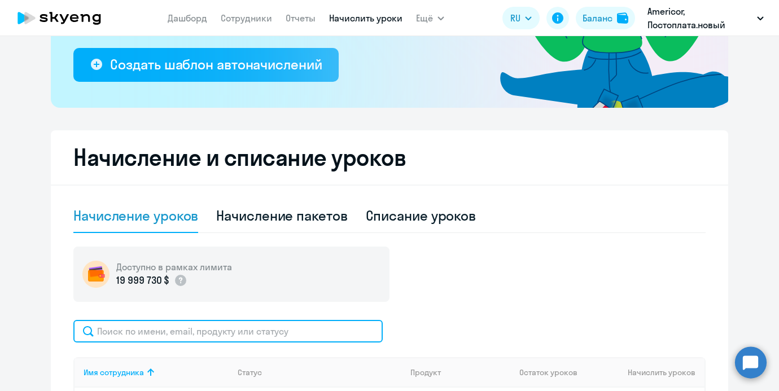
click at [141, 331] on input "text" at bounding box center [227, 331] width 309 height 23
type input "тимо"
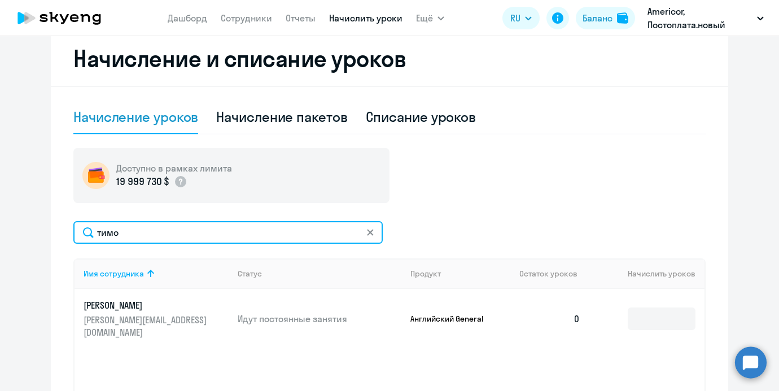
scroll to position [439, 0]
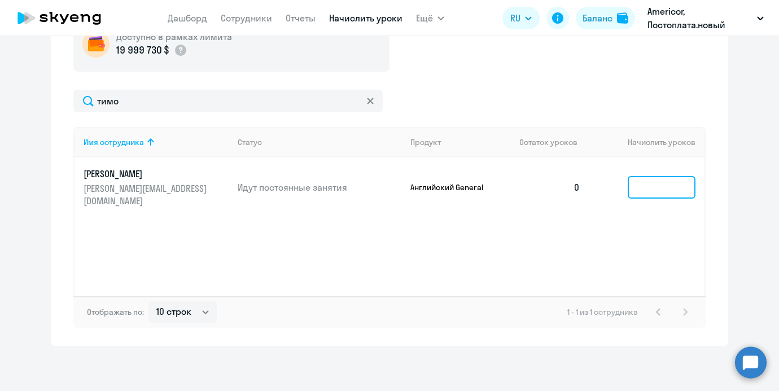
click at [635, 177] on input at bounding box center [662, 187] width 68 height 23
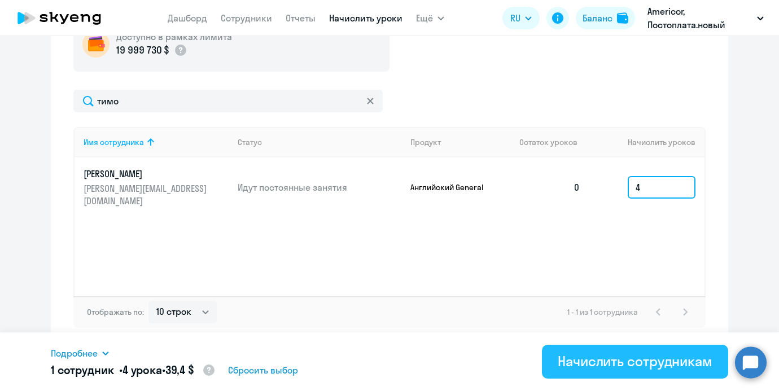
type input "4"
click at [555, 366] on button "Начислить сотрудникам" at bounding box center [635, 362] width 186 height 34
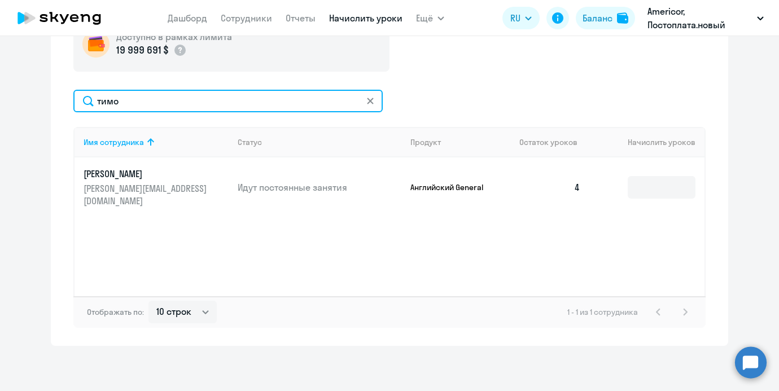
drag, startPoint x: 181, startPoint y: 94, endPoint x: 51, endPoint y: 93, distance: 129.2
click at [51, 93] on div "Начисление и списание уроков Начисление уроков Начисление пакетов Списание урок…" at bounding box center [389, 123] width 677 height 446
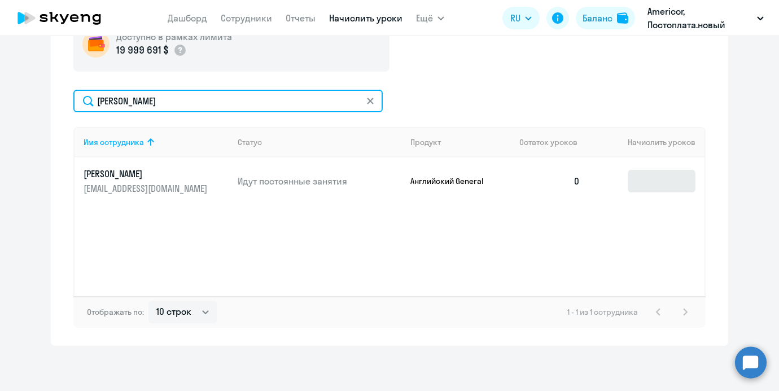
type input "петр"
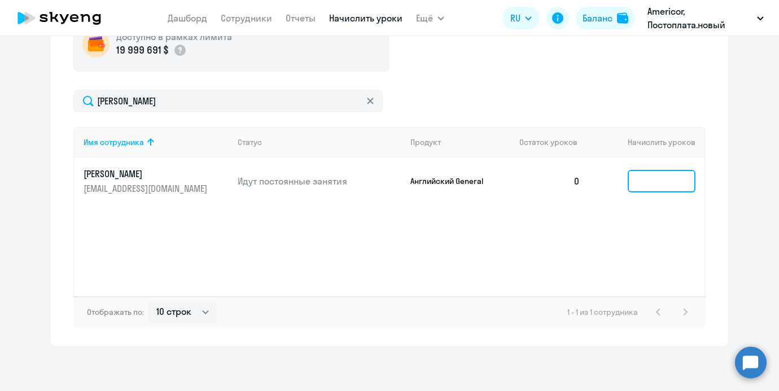
click at [637, 180] on input at bounding box center [662, 181] width 68 height 23
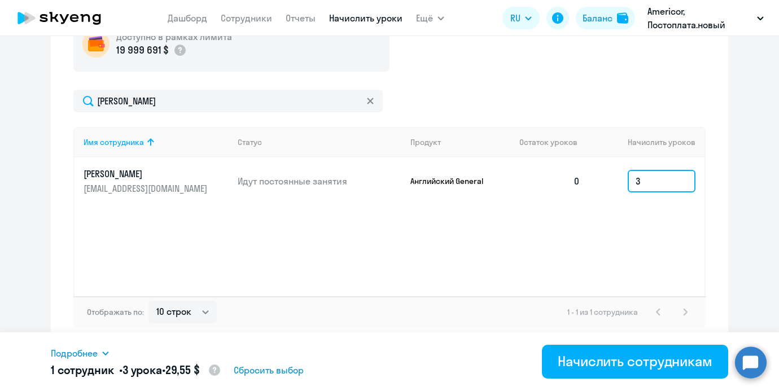
type input "3"
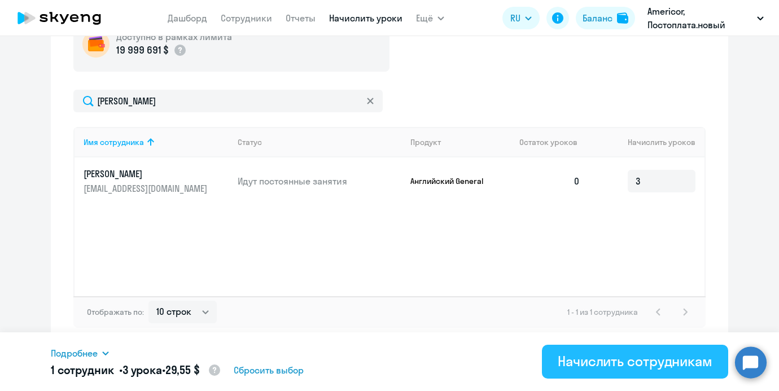
click at [618, 378] on button "Начислить сотрудникам" at bounding box center [635, 362] width 186 height 34
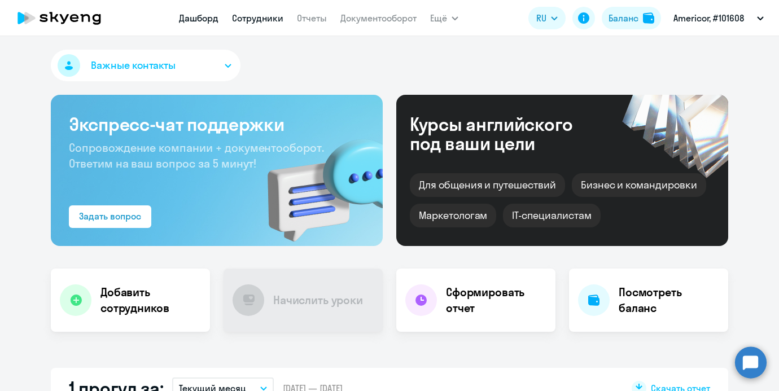
click at [261, 14] on link "Сотрудники" at bounding box center [257, 17] width 51 height 11
select select "30"
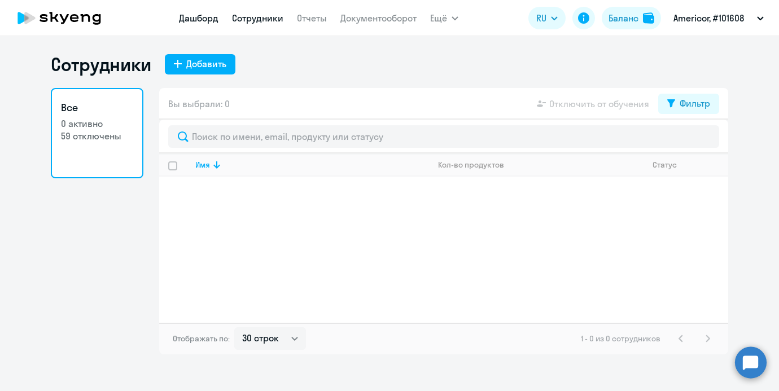
click at [213, 15] on link "Дашборд" at bounding box center [199, 17] width 40 height 11
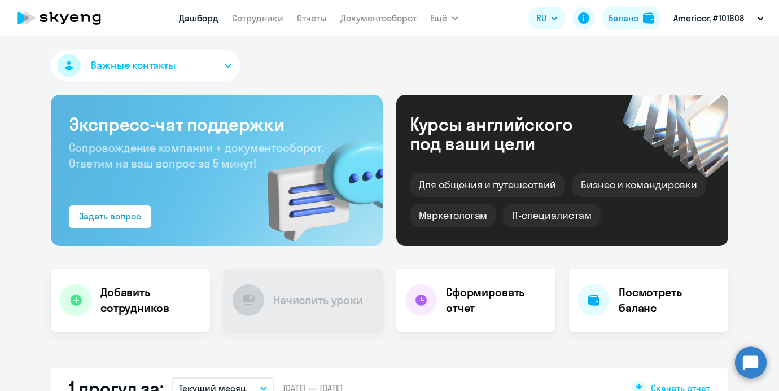
click at [335, 16] on nav "Дашборд Сотрудники Отчеты Документооборот" at bounding box center [298, 18] width 238 height 23
click at [314, 17] on link "Отчеты" at bounding box center [312, 17] width 30 height 11
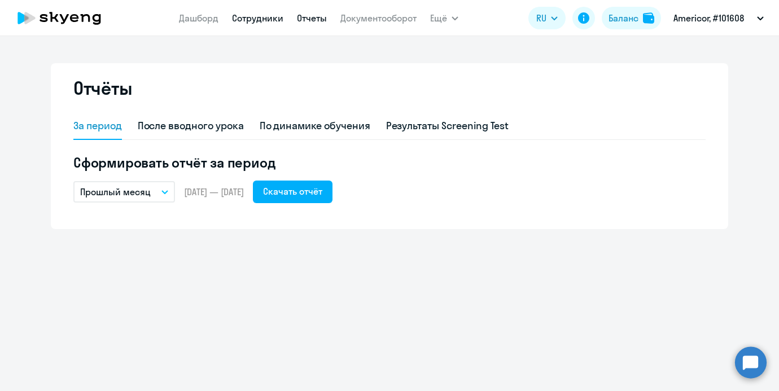
click at [265, 16] on link "Сотрудники" at bounding box center [257, 17] width 51 height 11
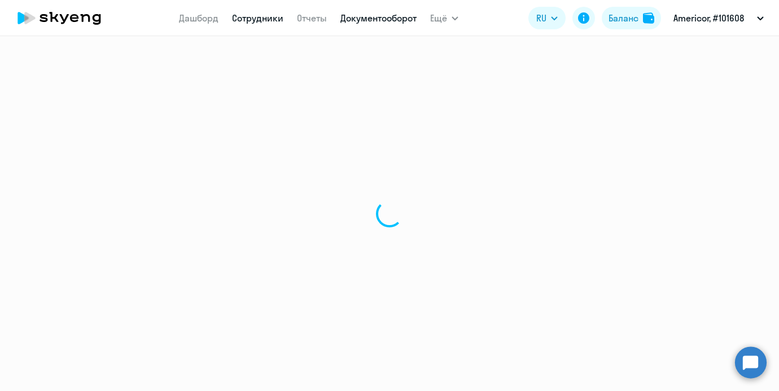
select select "30"
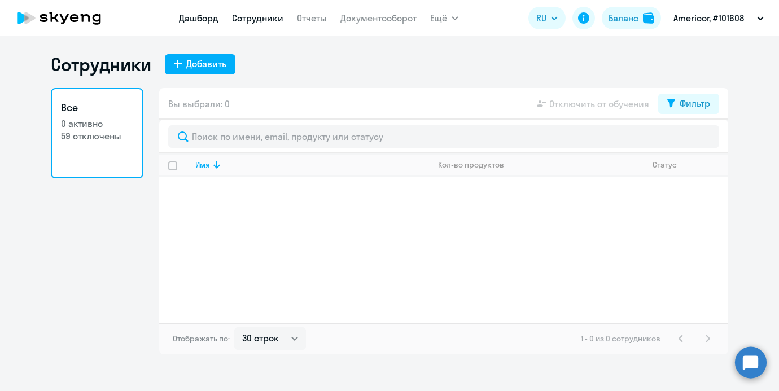
click at [210, 23] on link "Дашборд" at bounding box center [199, 17] width 40 height 11
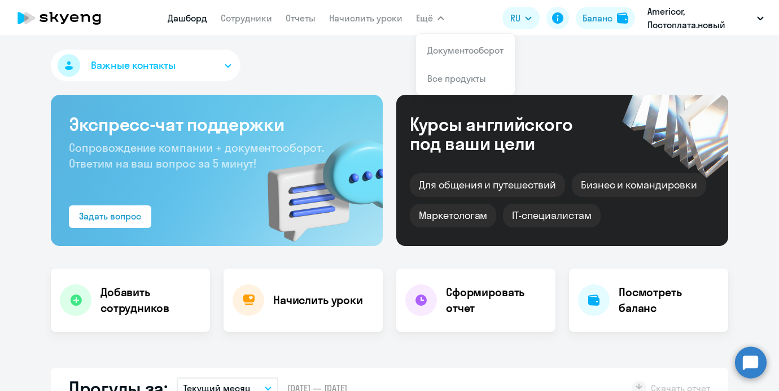
select select "30"
click at [339, 20] on link "Начислить уроки" at bounding box center [365, 17] width 73 height 11
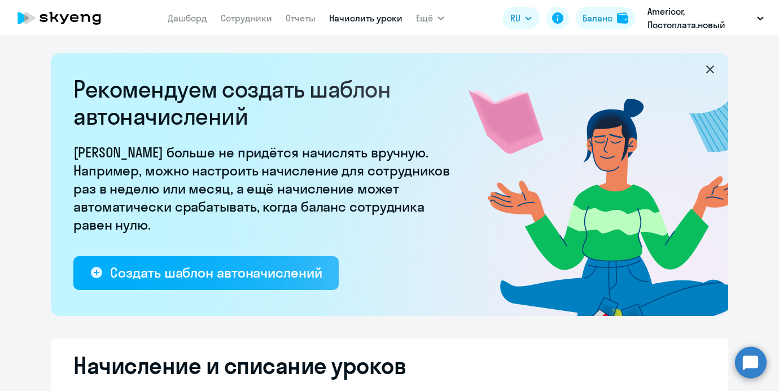
select select "10"
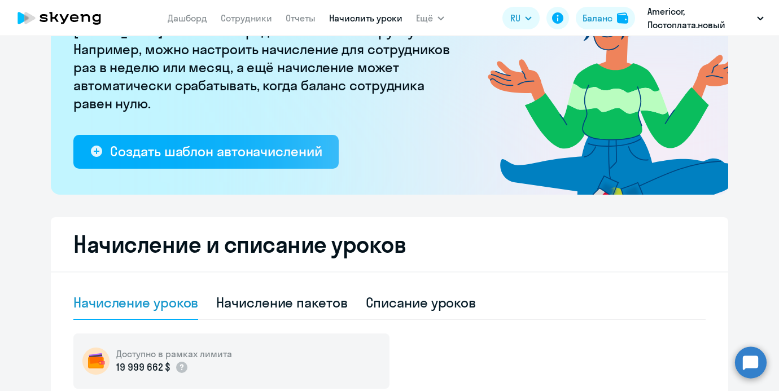
scroll to position [125, 0]
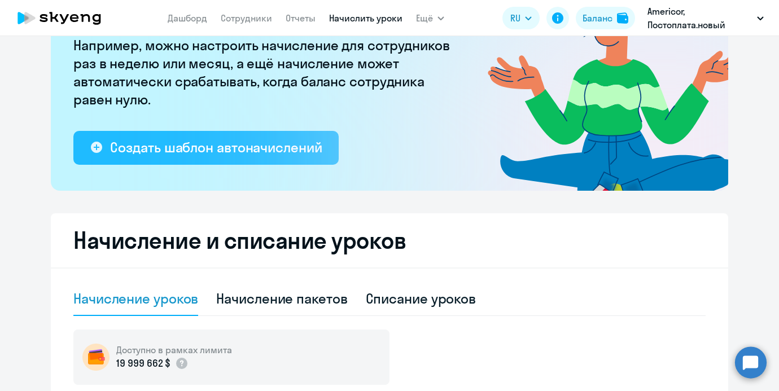
click at [223, 158] on button "Создать шаблон автоначислений" at bounding box center [205, 148] width 265 height 34
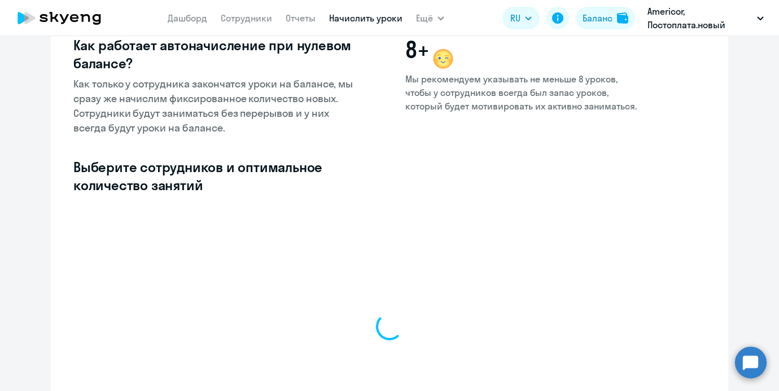
select select "10"
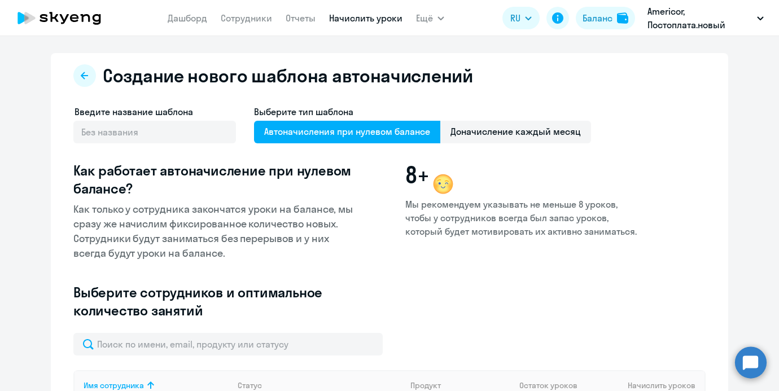
click at [502, 143] on div "Выберите тип шаблона Автоначисления при нулевом балансе Доначисление каждый мес…" at bounding box center [422, 130] width 337 height 50
click at [489, 134] on span "Доначисление каждый месяц" at bounding box center [515, 132] width 151 height 23
click at [0, 0] on input "Доначисление каждый месяц" at bounding box center [0, 0] width 0 height 0
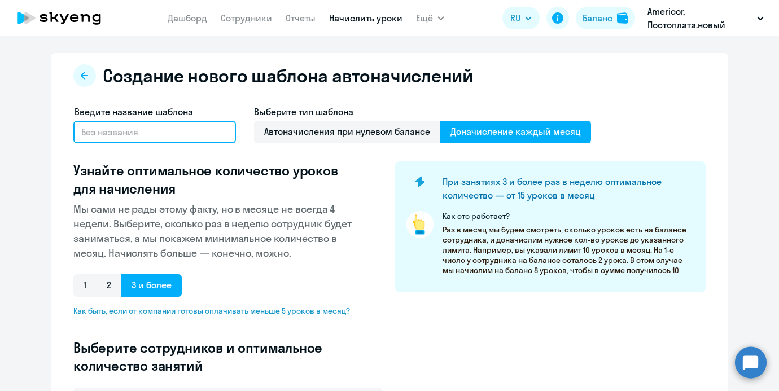
click at [172, 136] on input "text" at bounding box center [154, 132] width 163 height 23
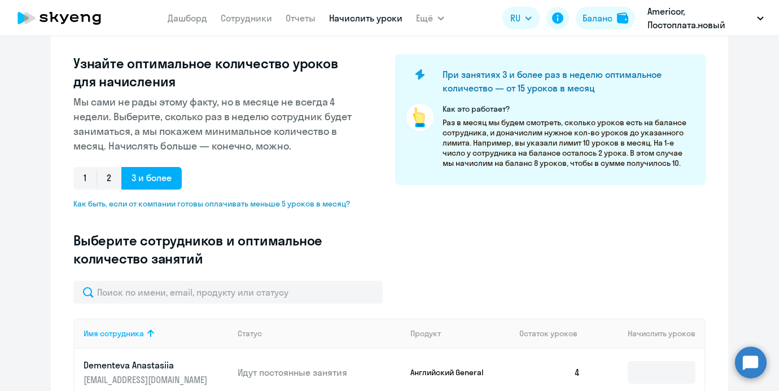
scroll to position [178, 0]
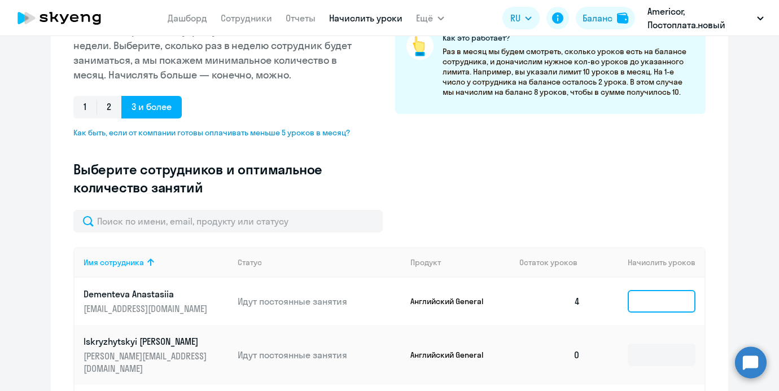
click at [646, 290] on input at bounding box center [662, 301] width 68 height 23
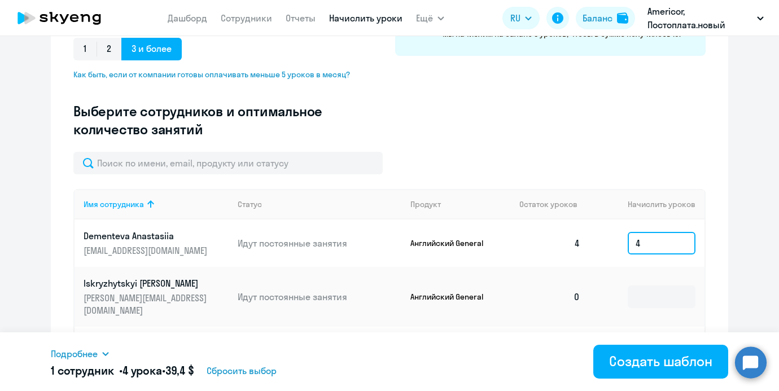
scroll to position [273, 0]
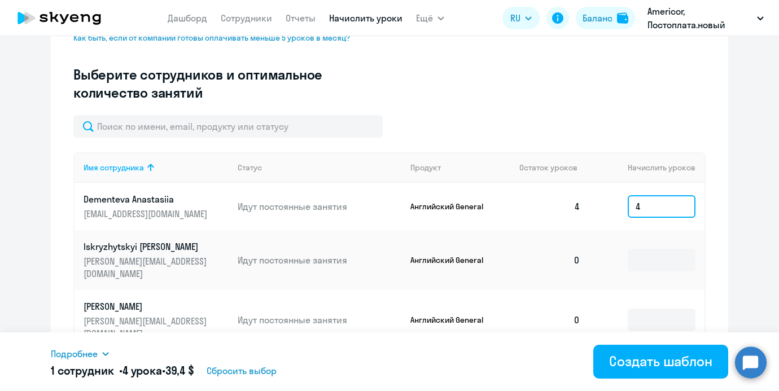
type input "4"
click at [647, 290] on td at bounding box center [646, 320] width 115 height 60
click at [648, 249] on input at bounding box center [662, 260] width 68 height 23
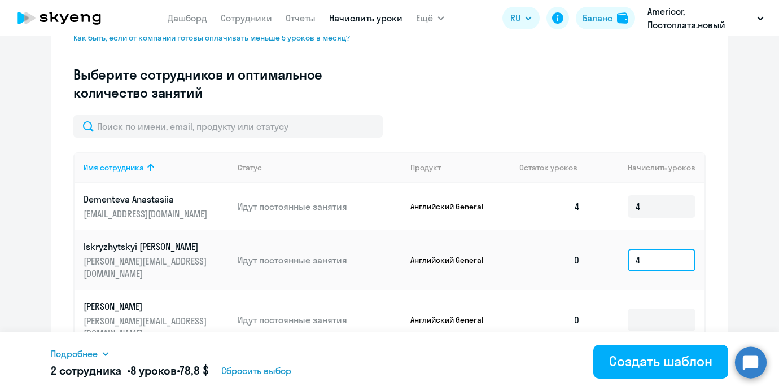
type input "4"
click at [645, 290] on td at bounding box center [646, 320] width 115 height 60
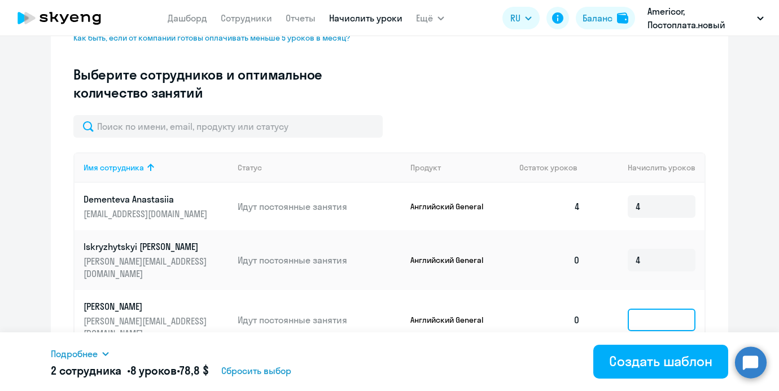
click at [645, 309] on input at bounding box center [662, 320] width 68 height 23
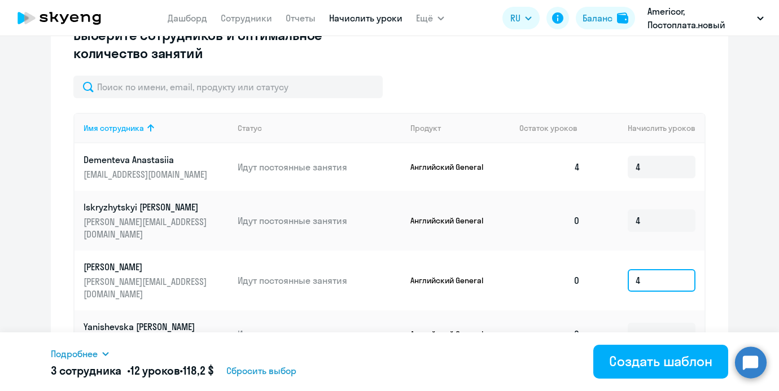
scroll to position [349, 0]
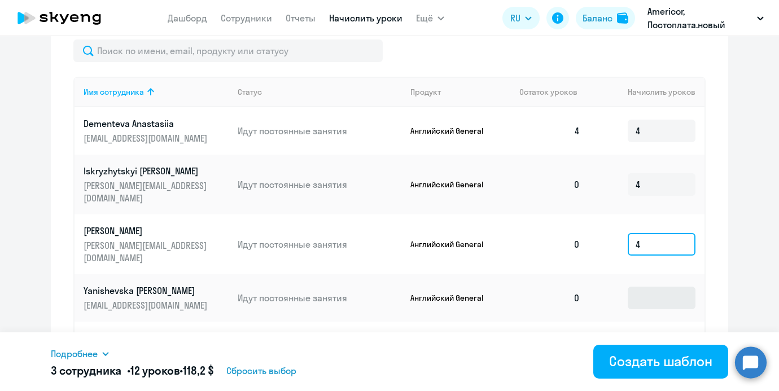
type input "4"
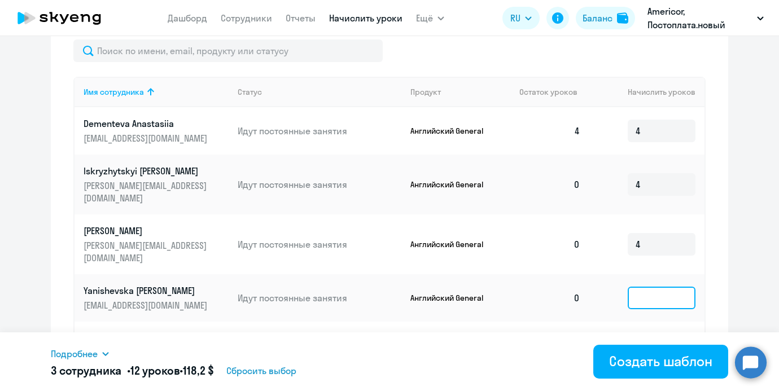
click at [646, 287] on input at bounding box center [662, 298] width 68 height 23
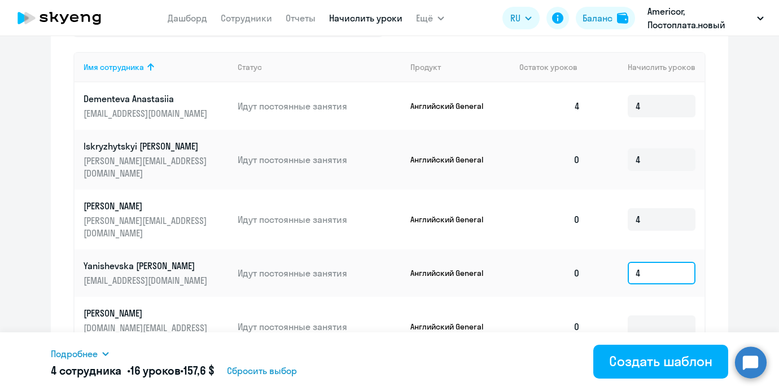
scroll to position [413, 0]
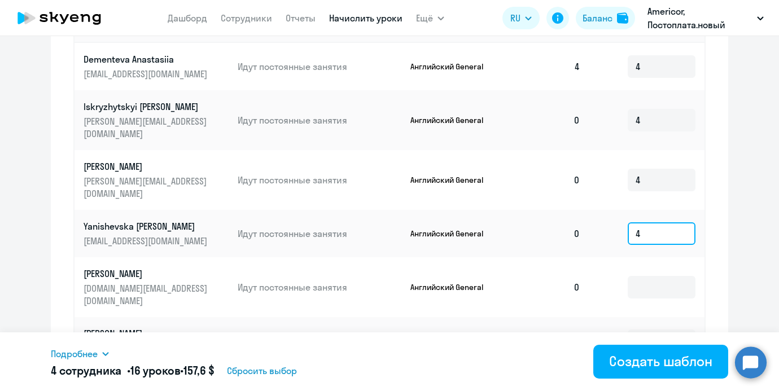
type input "4"
click at [646, 273] on td at bounding box center [646, 287] width 115 height 60
click at [647, 276] on input at bounding box center [662, 287] width 68 height 23
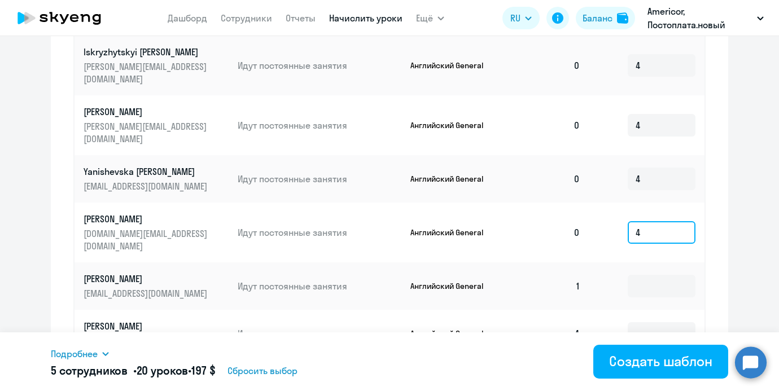
type input "4"
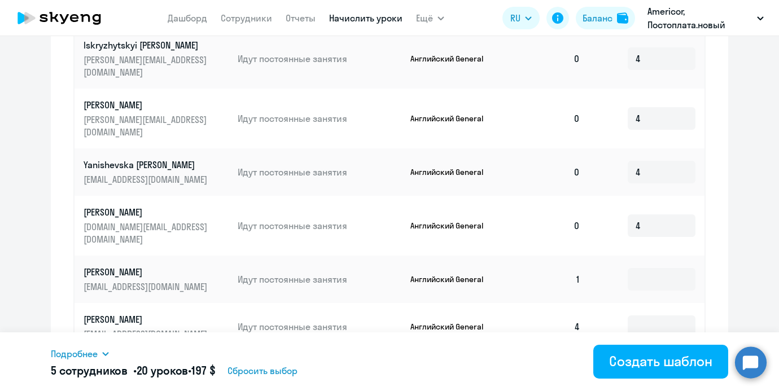
click at [644, 303] on td at bounding box center [646, 326] width 115 height 47
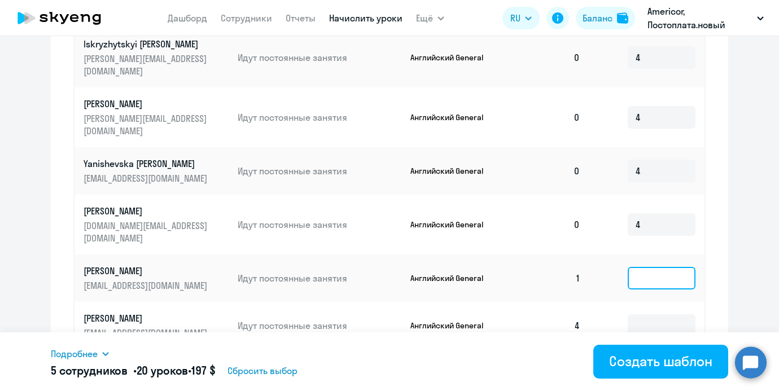
click at [644, 267] on input at bounding box center [662, 278] width 68 height 23
type input "4"
click at [644, 314] on input at bounding box center [662, 325] width 68 height 23
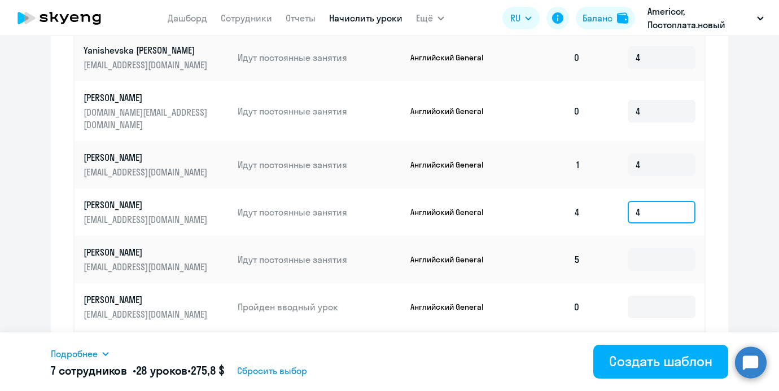
scroll to position [601, 0]
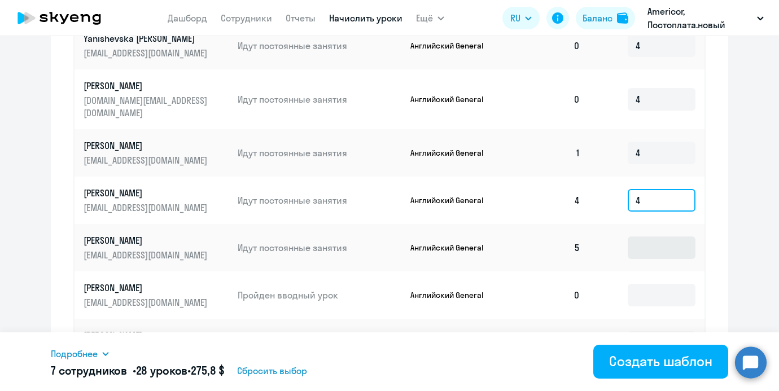
type input "4"
click at [645, 236] on input at bounding box center [662, 247] width 68 height 23
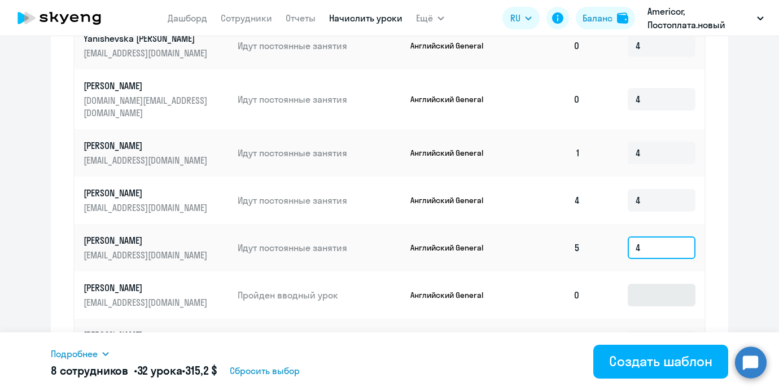
type input "4"
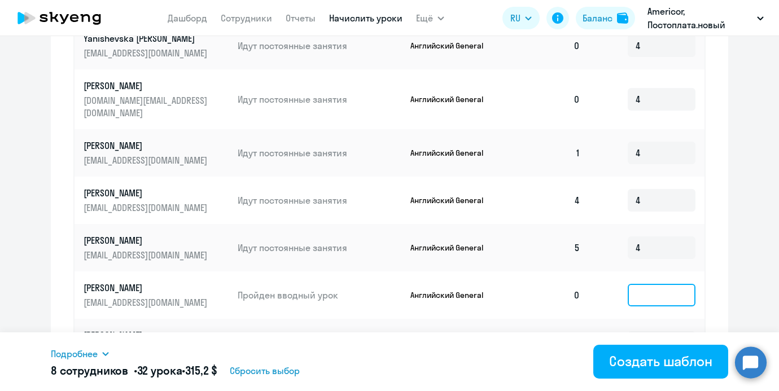
click at [645, 284] on input at bounding box center [662, 295] width 68 height 23
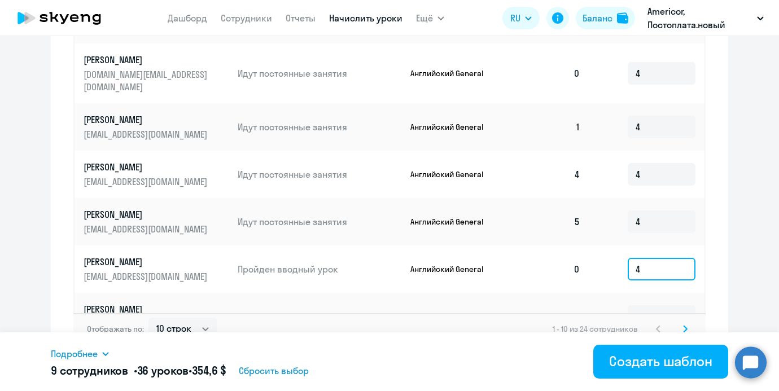
scroll to position [634, 0]
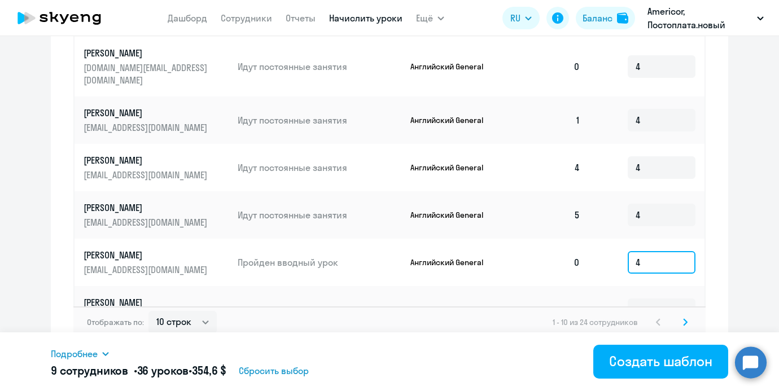
type input "4"
click at [642, 286] on td at bounding box center [646, 309] width 115 height 47
click at [642, 299] on input at bounding box center [662, 310] width 68 height 23
type input "4"
click at [169, 311] on select "10 строк 30 строк 50 строк" at bounding box center [182, 322] width 68 height 23
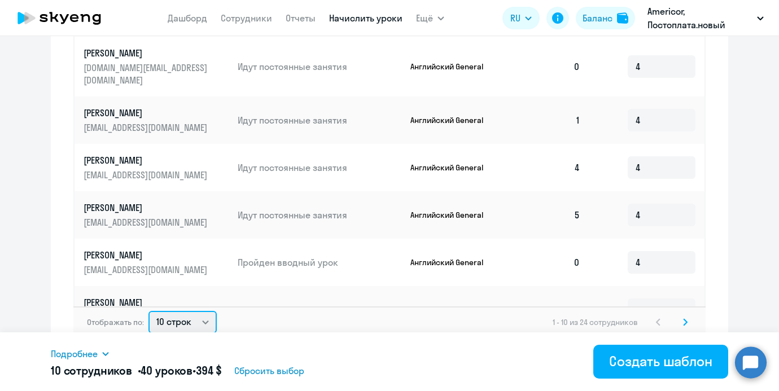
select select "50"
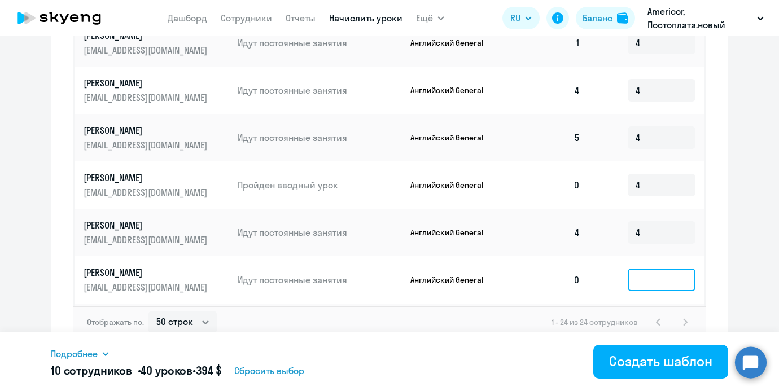
click at [641, 269] on input at bounding box center [662, 280] width 68 height 23
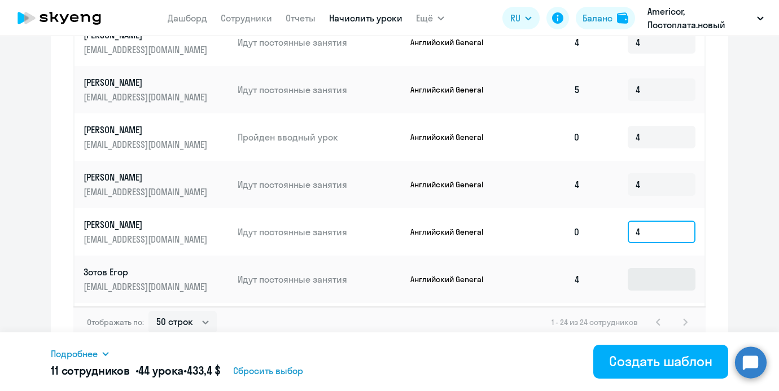
type input "4"
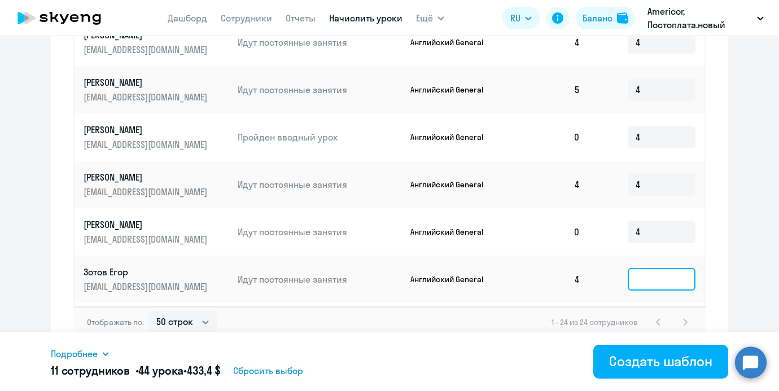
click at [646, 268] on input at bounding box center [662, 279] width 68 height 23
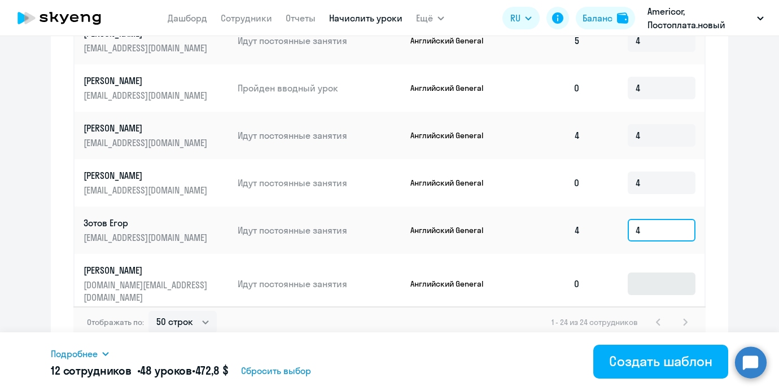
type input "4"
click at [652, 273] on input at bounding box center [662, 284] width 68 height 23
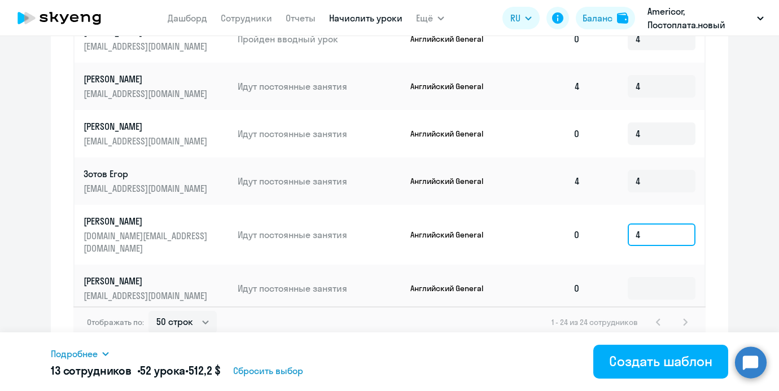
scroll to position [230, 0]
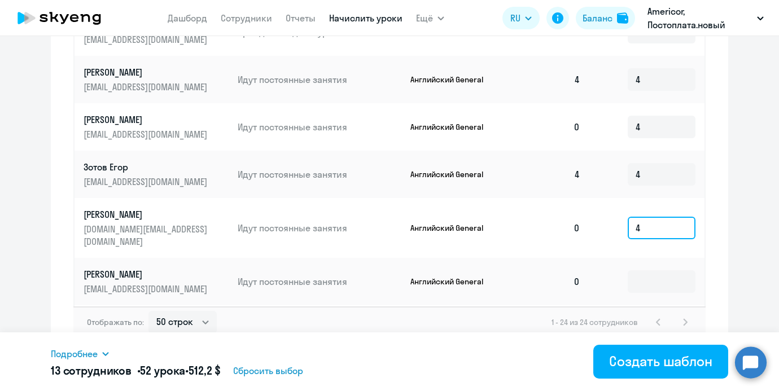
type input "4"
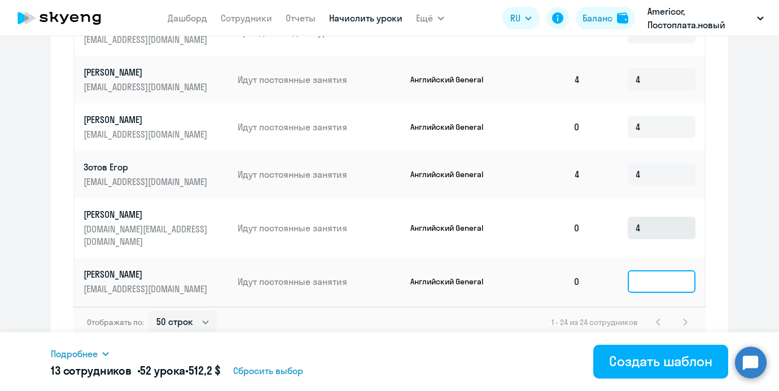
click at [652, 270] on input at bounding box center [662, 281] width 68 height 23
type input "4"
click at [649, 324] on input at bounding box center [662, 335] width 68 height 23
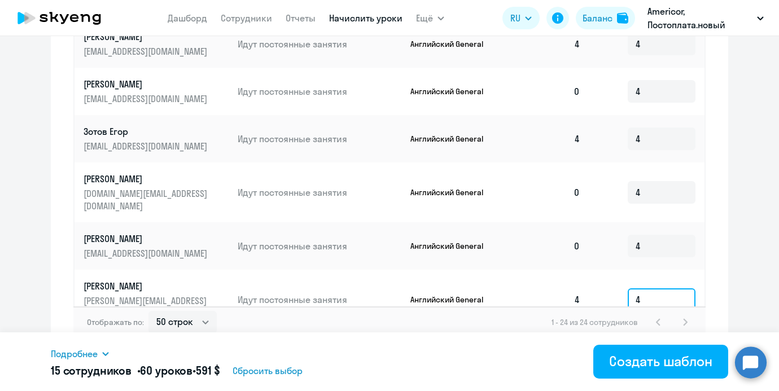
type input "4"
click at [649, 342] on input at bounding box center [662, 353] width 68 height 23
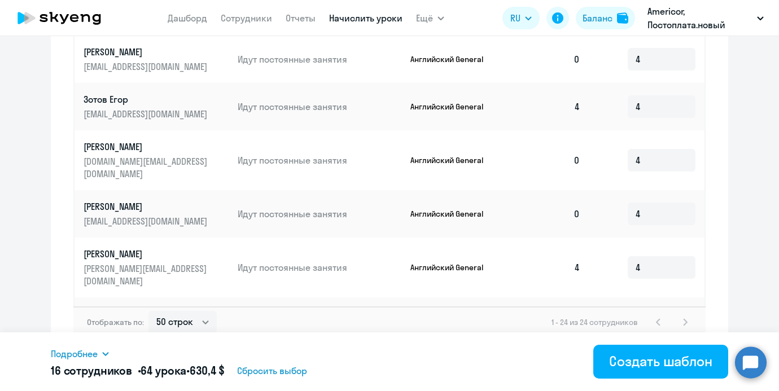
scroll to position [308, 0]
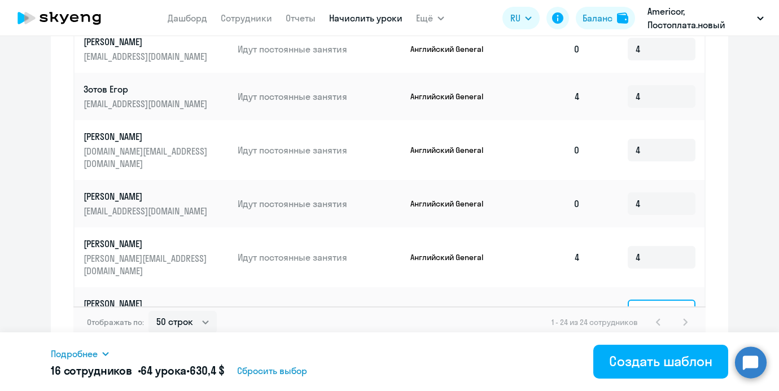
type input "4"
click at [649, 335] on td at bounding box center [646, 358] width 115 height 47
click at [648, 347] on input at bounding box center [662, 358] width 68 height 23
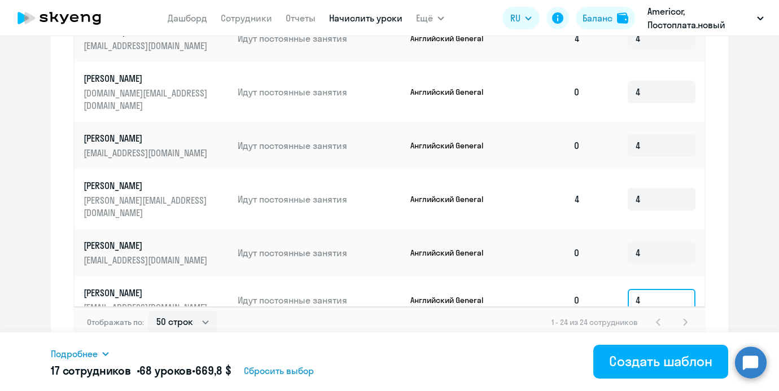
type input "4"
click at [648, 343] on input at bounding box center [662, 354] width 68 height 23
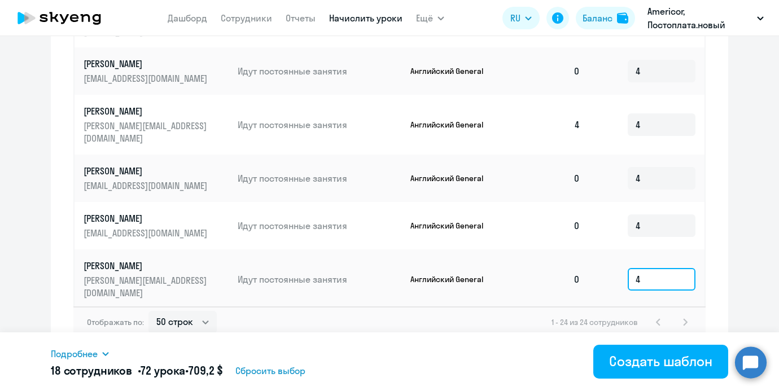
type input "4"
click at [649, 322] on input at bounding box center [662, 333] width 68 height 23
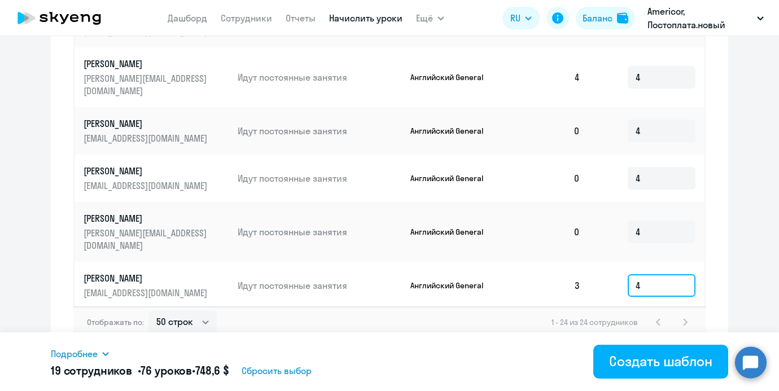
type input "4"
click at [655, 322] on input at bounding box center [662, 333] width 68 height 23
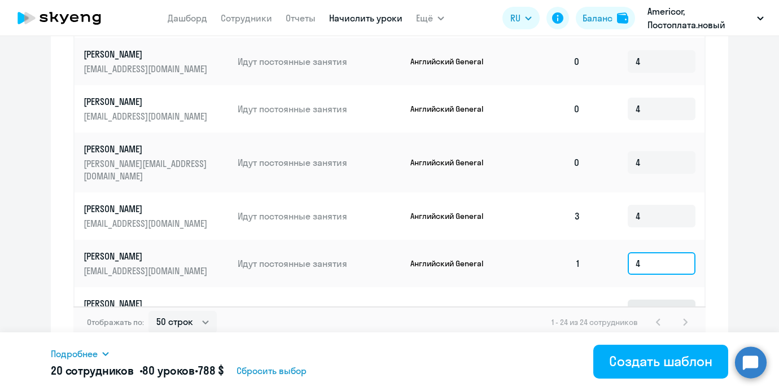
scroll to position [560, 0]
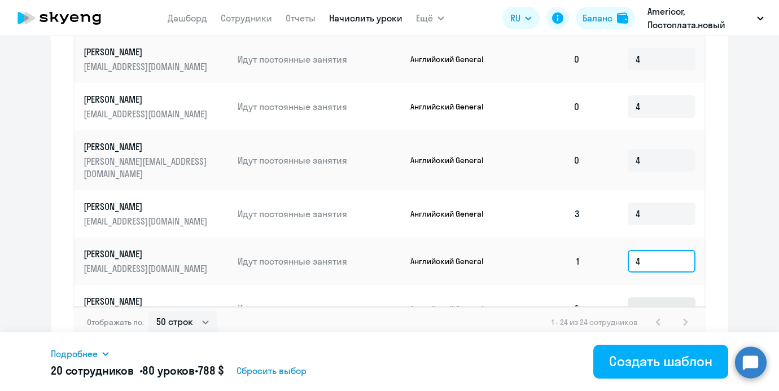
type input "4"
click at [659, 297] on input at bounding box center [662, 308] width 68 height 23
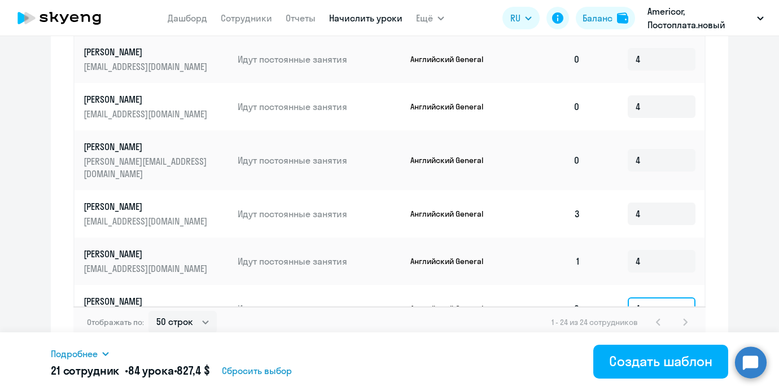
type input "4"
click at [646, 345] on input at bounding box center [662, 356] width 68 height 23
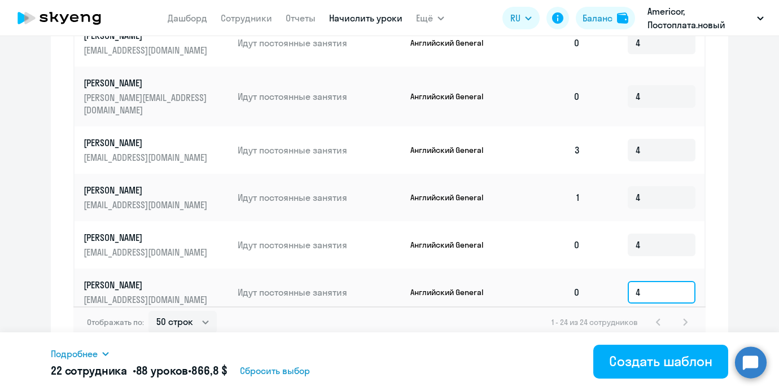
scroll to position [624, 0]
type input "4"
click at [646, 315] on td at bounding box center [646, 345] width 115 height 60
click at [646, 334] on input at bounding box center [662, 345] width 68 height 23
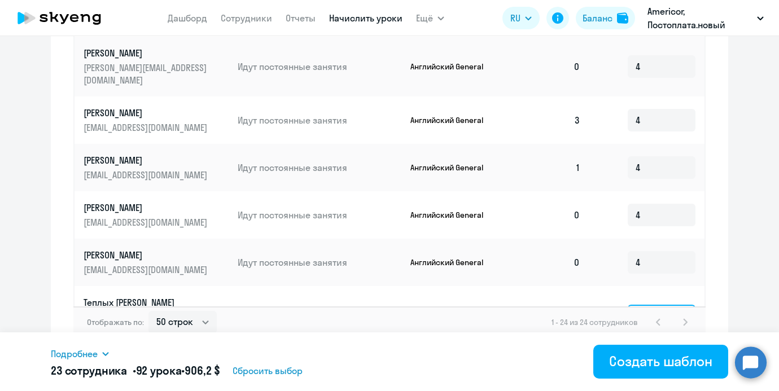
type input "4"
click at [645, 365] on input at bounding box center [662, 376] width 68 height 23
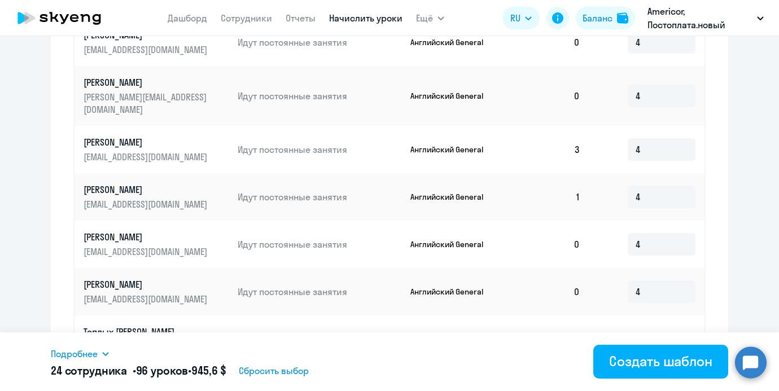
scroll to position [644, 0]
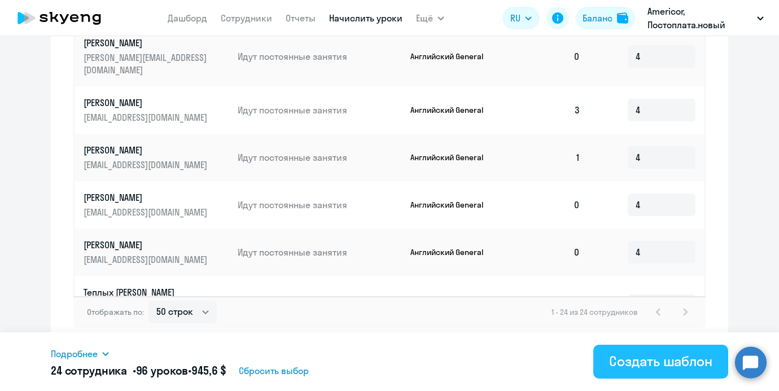
type input "4"
click at [605, 353] on button "Создать шаблон" at bounding box center [660, 362] width 135 height 34
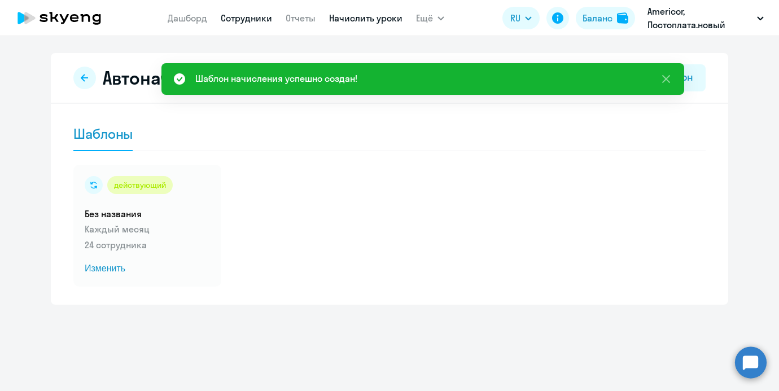
click at [247, 19] on link "Сотрудники" at bounding box center [246, 17] width 51 height 11
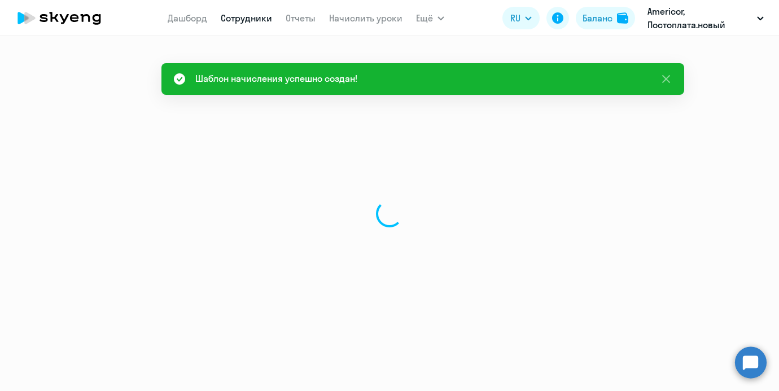
select select "30"
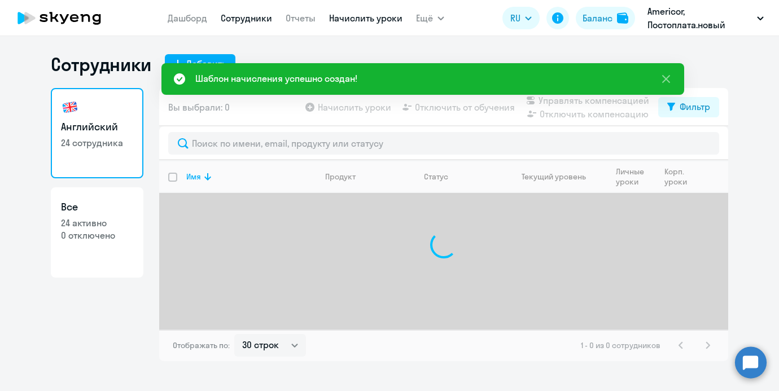
click at [367, 17] on link "Начислить уроки" at bounding box center [365, 17] width 73 height 11
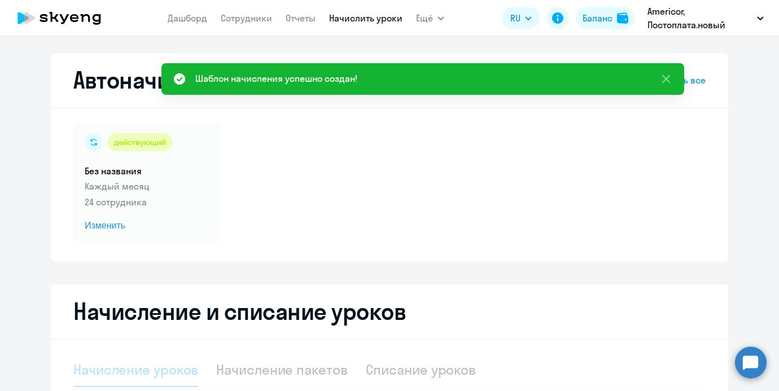
select select "10"
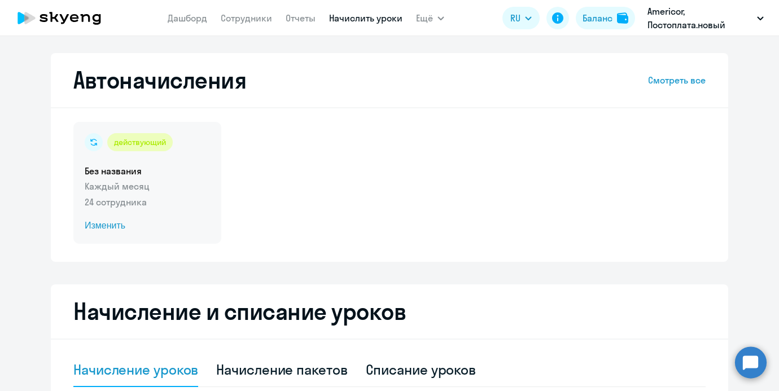
click at [161, 165] on h5 "Без названия" at bounding box center [147, 171] width 125 height 12
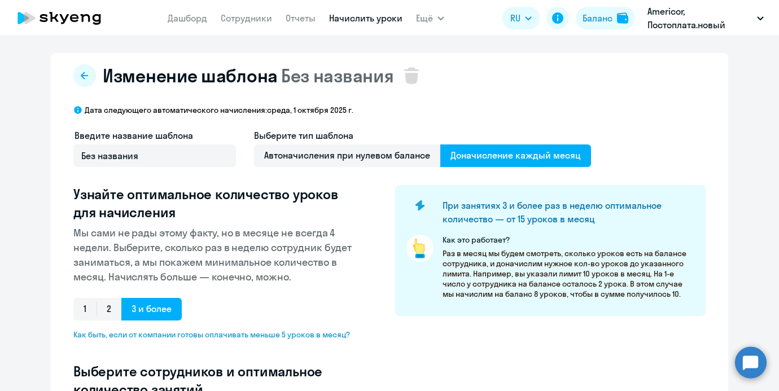
select select "10"
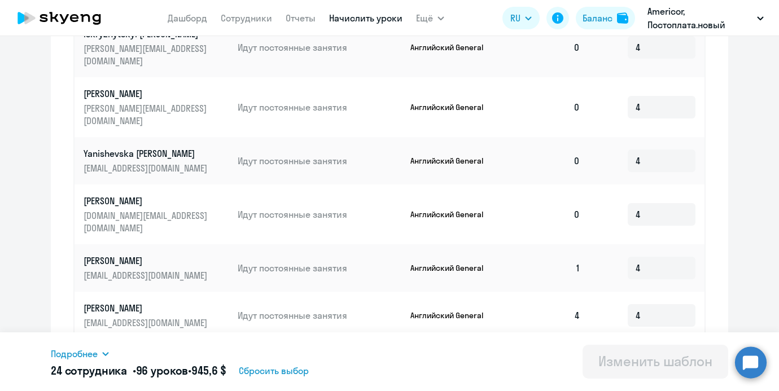
scroll to position [657, 0]
